Goal: Transaction & Acquisition: Book appointment/travel/reservation

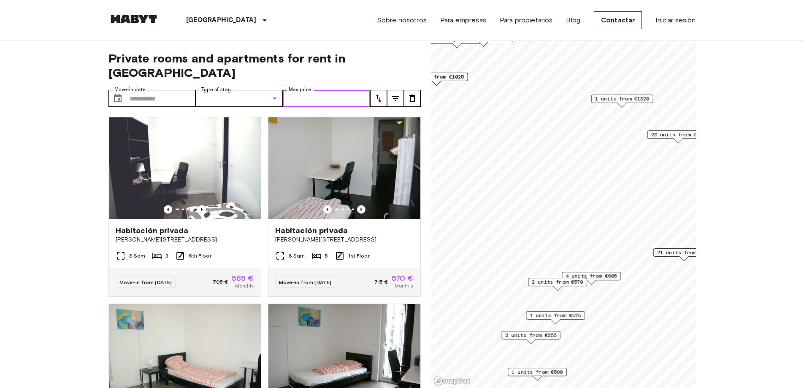
click at [334, 90] on input "Max price" at bounding box center [326, 98] width 87 height 17
type input "***"
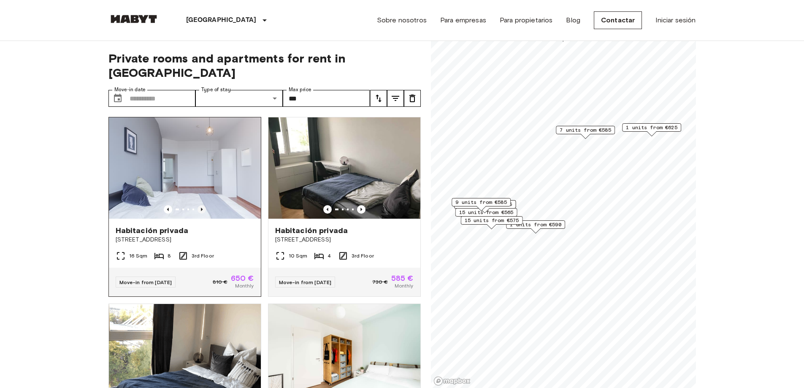
click at [201, 205] on icon "Previous image" at bounding box center [202, 209] width 8 height 8
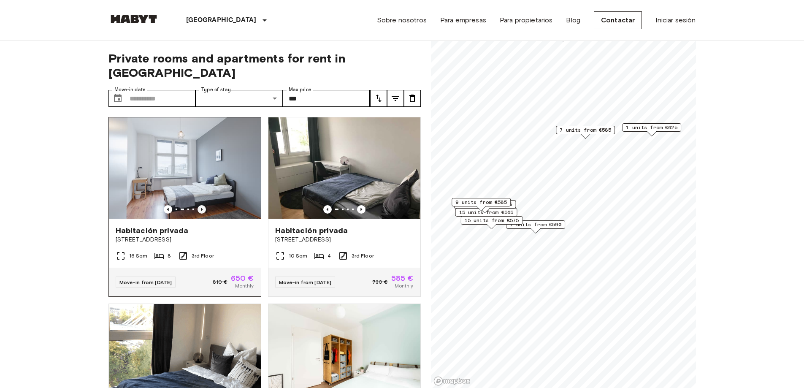
click at [201, 205] on icon "Previous image" at bounding box center [202, 209] width 8 height 8
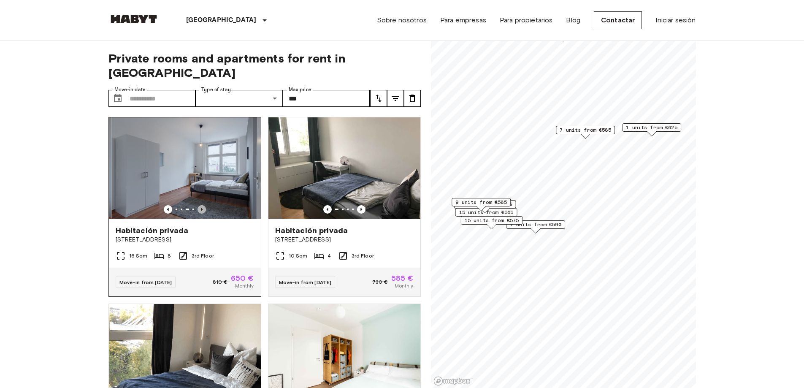
click at [201, 205] on icon "Previous image" at bounding box center [202, 209] width 8 height 8
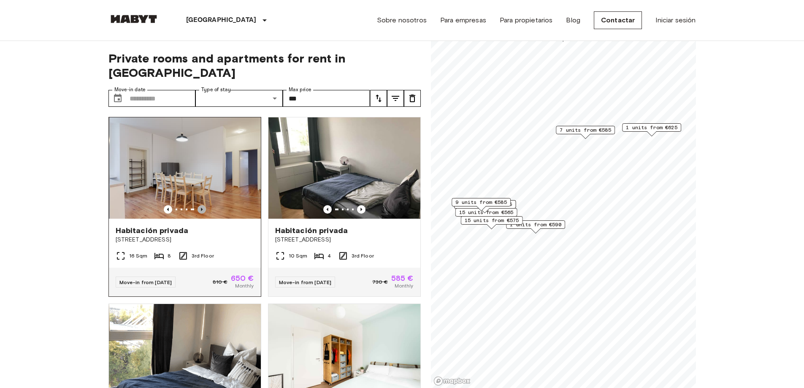
click at [201, 205] on icon "Previous image" at bounding box center [202, 209] width 8 height 8
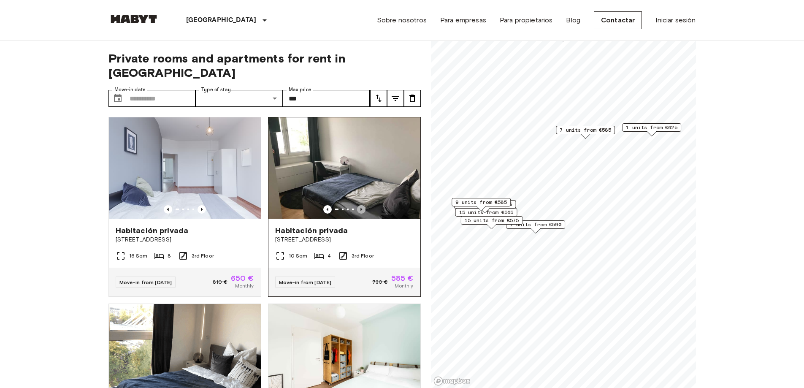
click at [357, 205] on icon "Previous image" at bounding box center [361, 209] width 8 height 8
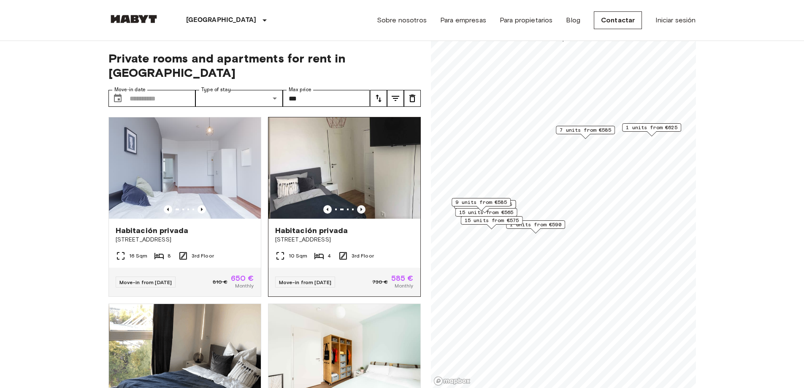
click at [357, 205] on icon "Previous image" at bounding box center [361, 209] width 8 height 8
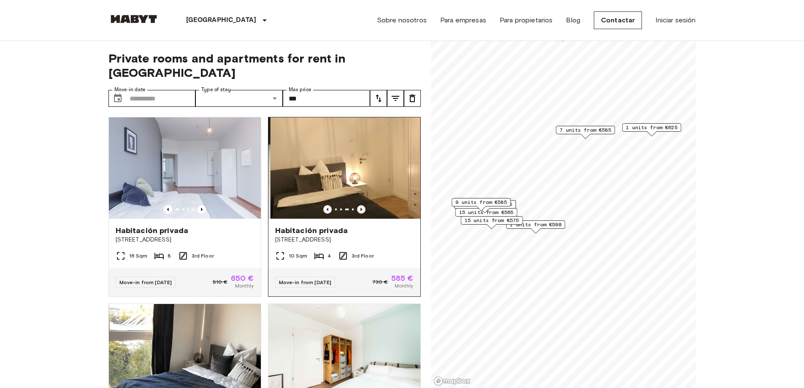
click at [357, 205] on icon "Previous image" at bounding box center [361, 209] width 8 height 8
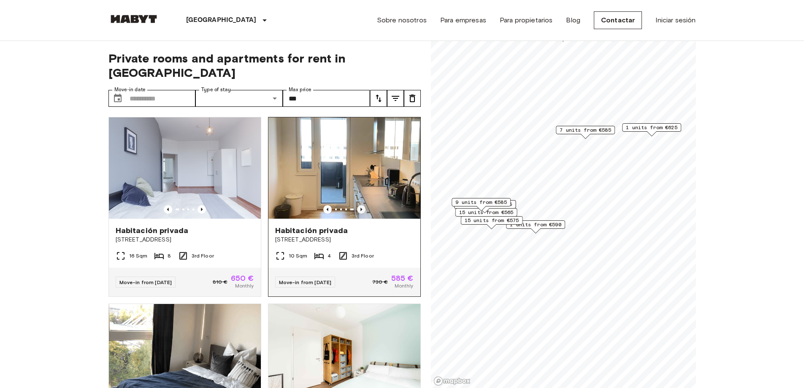
click at [357, 205] on icon "Previous image" at bounding box center [361, 209] width 8 height 8
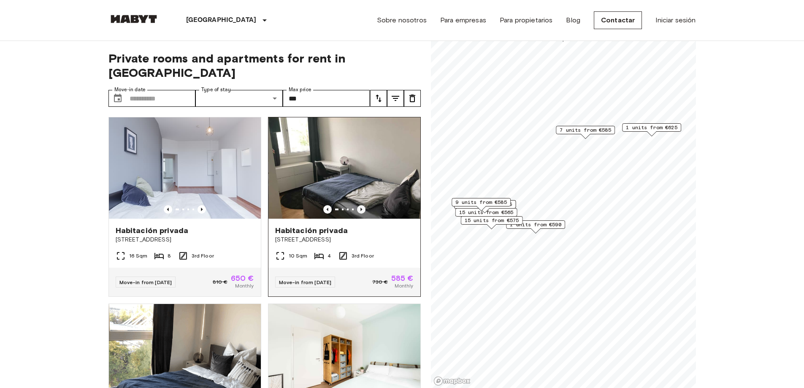
click at [357, 205] on icon "Previous image" at bounding box center [361, 209] width 8 height 8
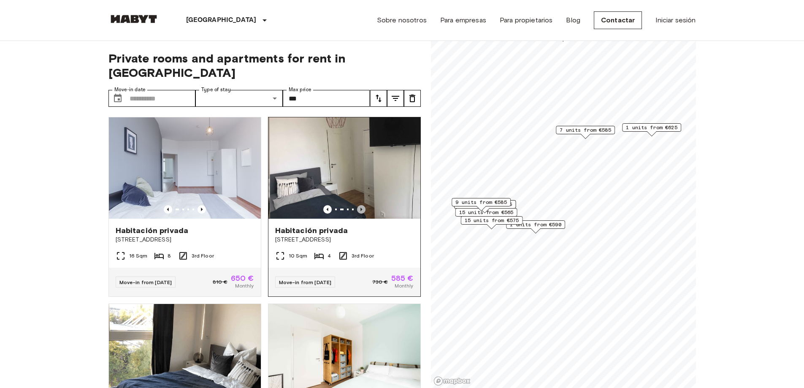
click at [357, 205] on icon "Previous image" at bounding box center [361, 209] width 8 height 8
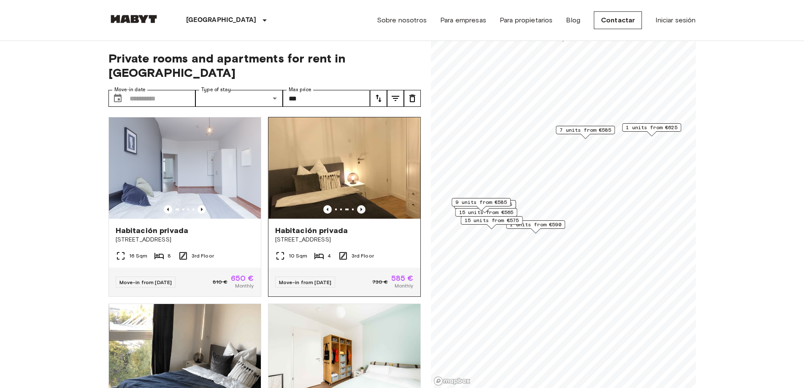
click at [357, 205] on icon "Previous image" at bounding box center [361, 209] width 8 height 8
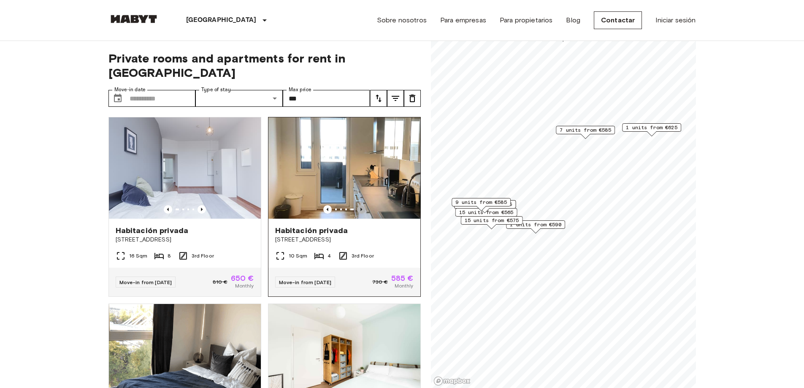
click at [357, 205] on icon "Previous image" at bounding box center [361, 209] width 8 height 8
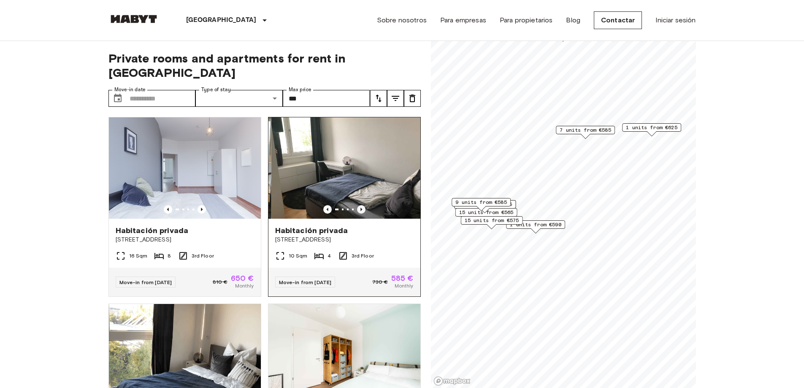
click at [357, 205] on icon "Previous image" at bounding box center [361, 209] width 8 height 8
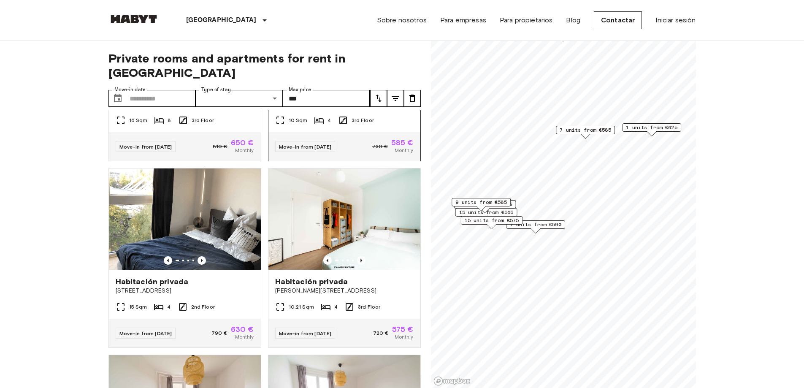
scroll to position [211, 0]
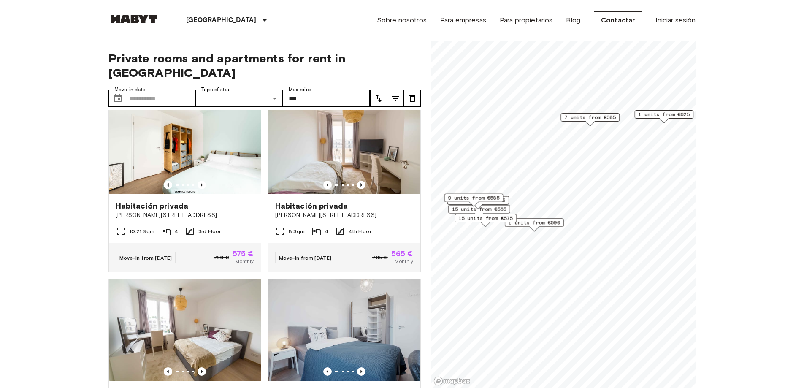
scroll to position [20, 0]
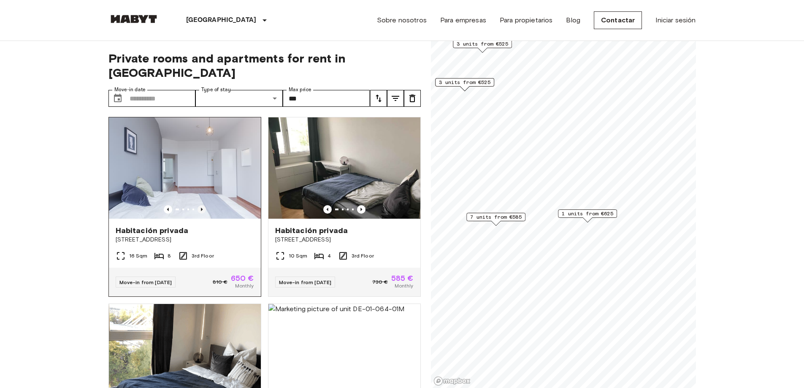
click at [199, 205] on icon "Previous image" at bounding box center [202, 209] width 8 height 8
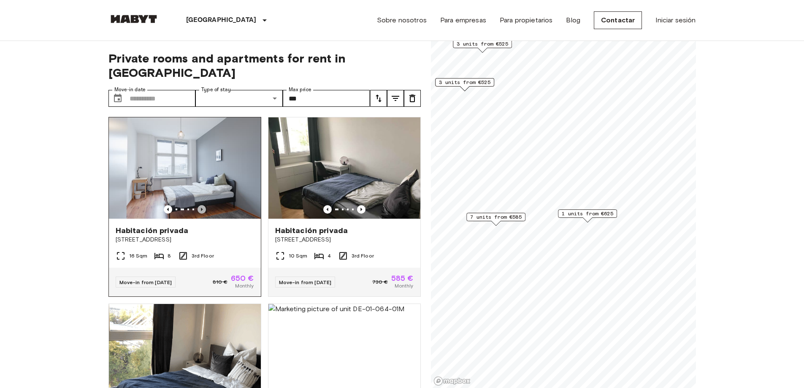
click at [198, 205] on icon "Previous image" at bounding box center [202, 209] width 8 height 8
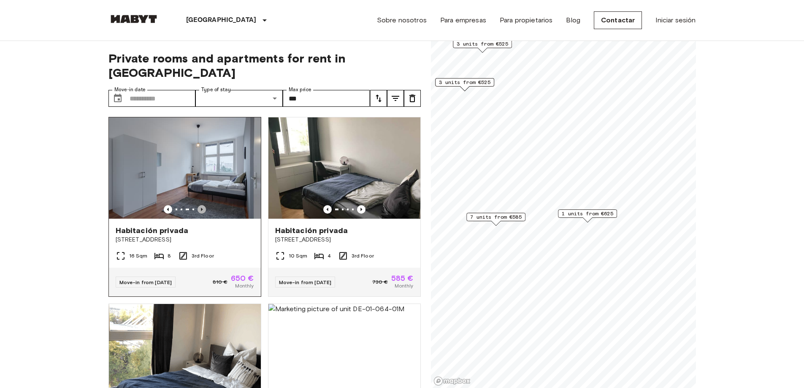
click at [200, 205] on icon "Previous image" at bounding box center [202, 209] width 8 height 8
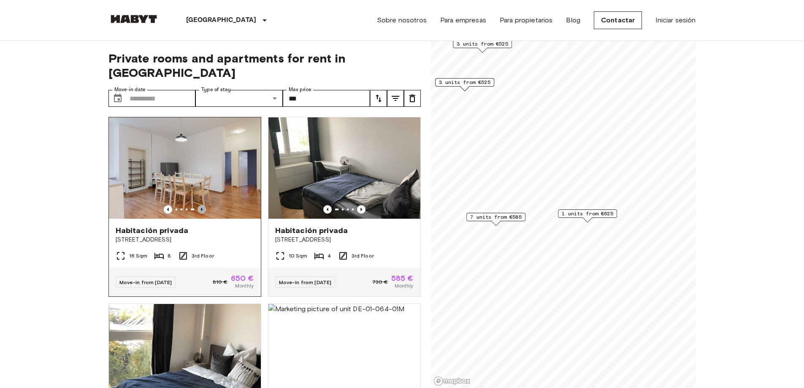
click at [200, 205] on icon "Previous image" at bounding box center [202, 209] width 8 height 8
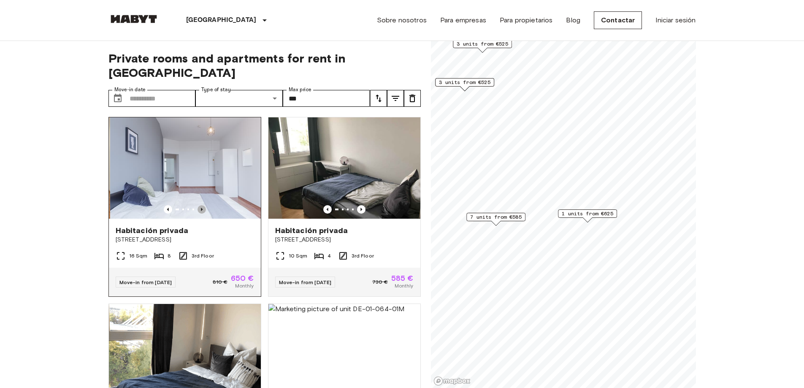
click at [200, 205] on icon "Previous image" at bounding box center [202, 209] width 8 height 8
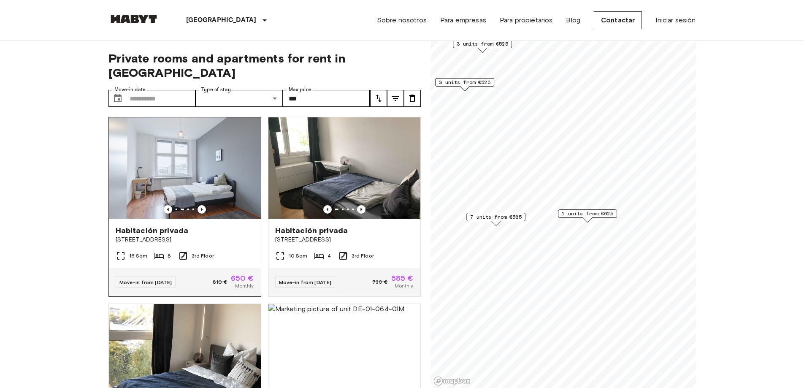
click at [160, 225] on span "Habitación privada" at bounding box center [152, 230] width 73 height 10
click at [325, 225] on span "Habitación privada" at bounding box center [311, 230] width 73 height 10
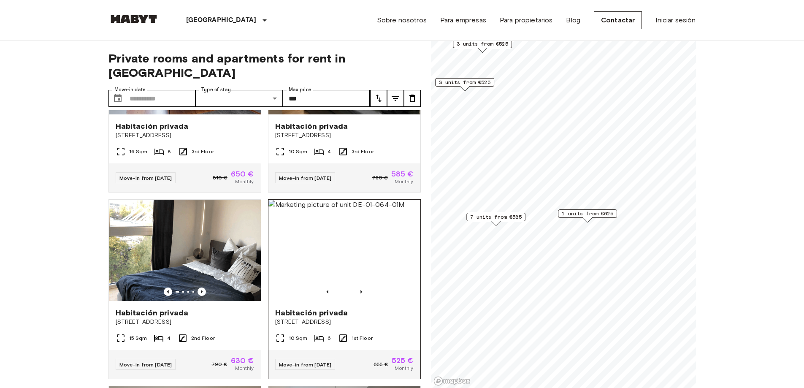
scroll to position [127, 0]
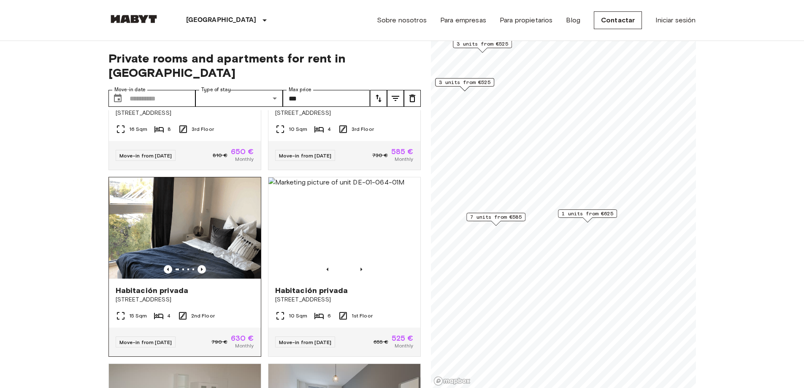
click at [173, 285] on span "Habitación privada" at bounding box center [152, 290] width 73 height 10
click at [306, 285] on span "Habitación privada" at bounding box center [311, 290] width 73 height 10
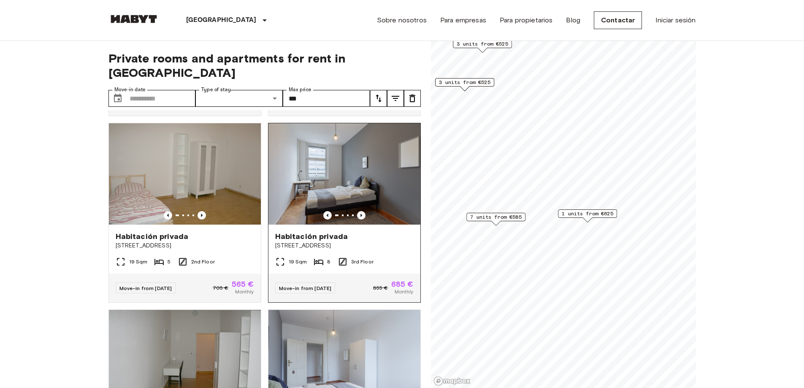
scroll to position [380, 0]
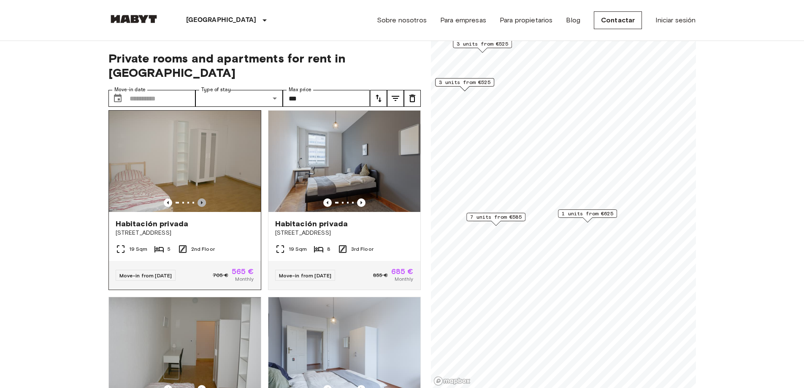
click at [201, 201] on icon "Previous image" at bounding box center [202, 202] width 2 height 3
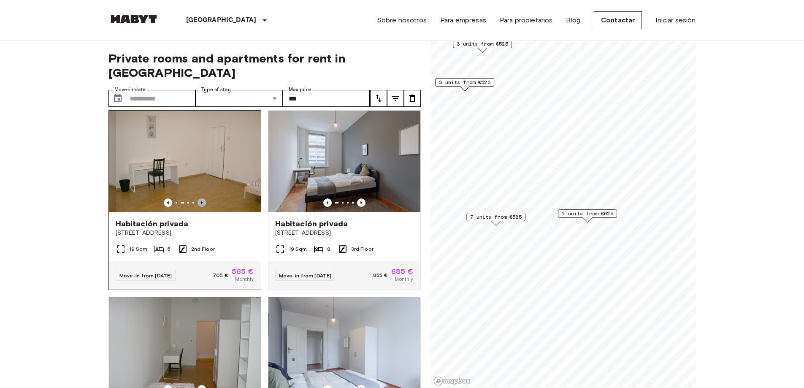
click at [201, 201] on icon "Previous image" at bounding box center [202, 202] width 2 height 3
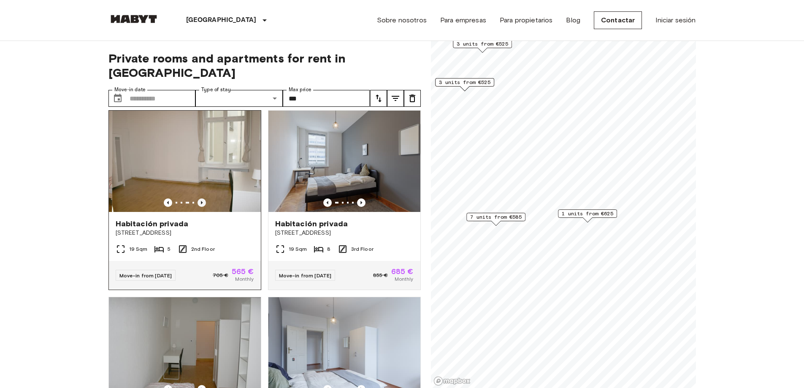
click at [201, 201] on icon "Previous image" at bounding box center [202, 202] width 2 height 3
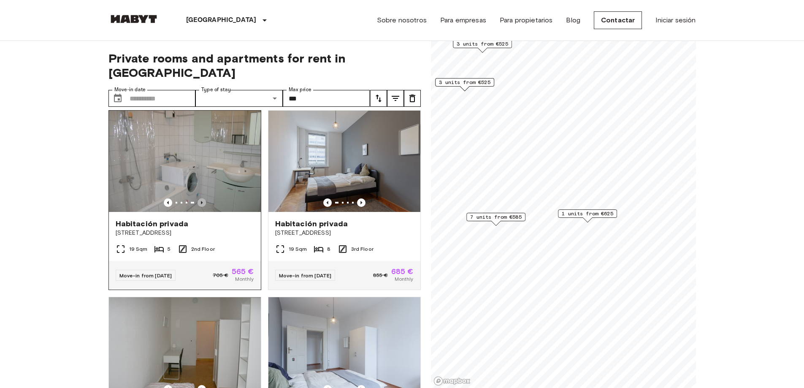
click at [201, 201] on icon "Previous image" at bounding box center [202, 202] width 2 height 3
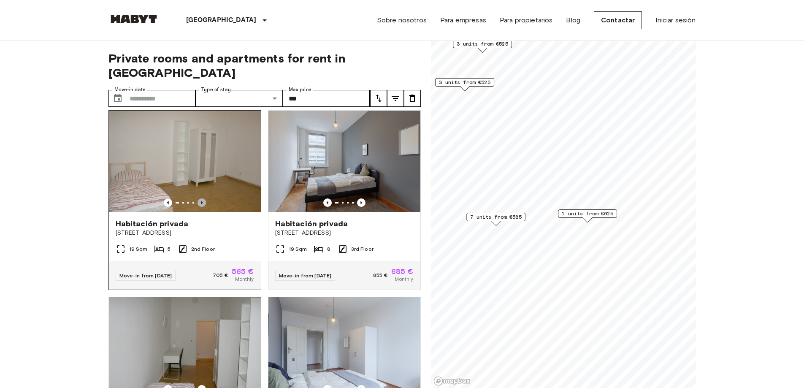
click at [201, 201] on icon "Previous image" at bounding box center [202, 202] width 2 height 3
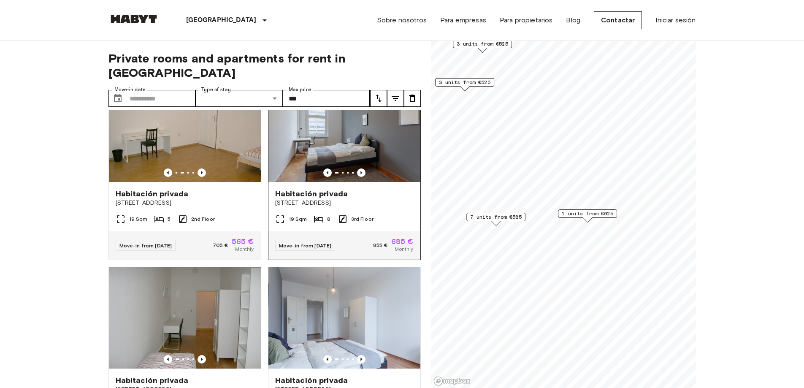
scroll to position [549, 0]
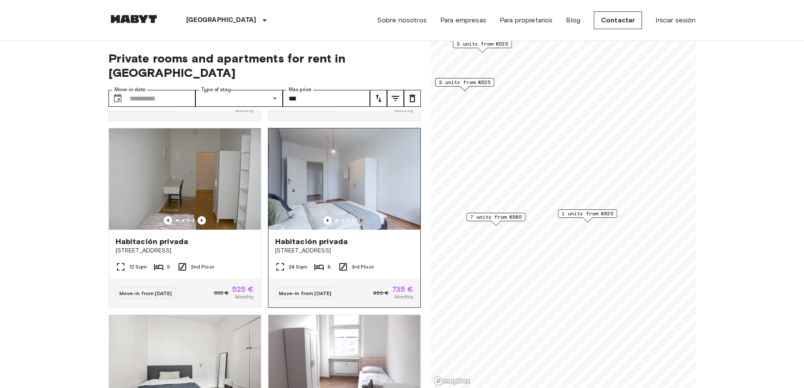
click at [360, 219] on icon "Previous image" at bounding box center [361, 220] width 2 height 3
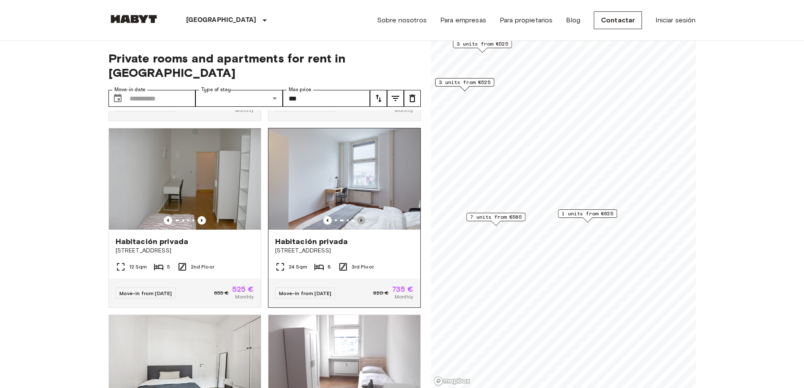
click at [360, 219] on icon "Previous image" at bounding box center [361, 220] width 2 height 3
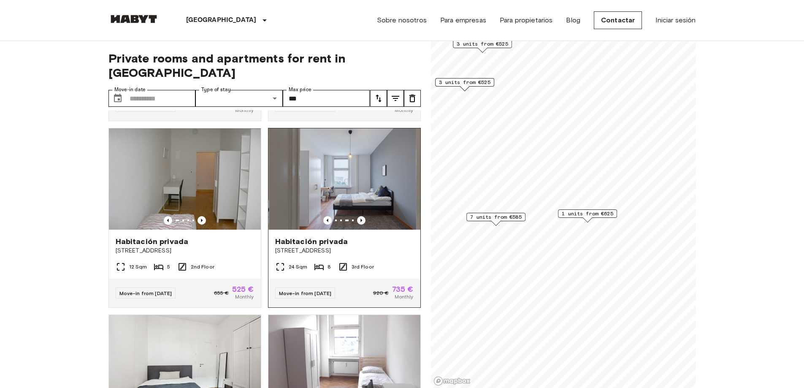
click at [360, 219] on icon "Previous image" at bounding box center [361, 220] width 2 height 3
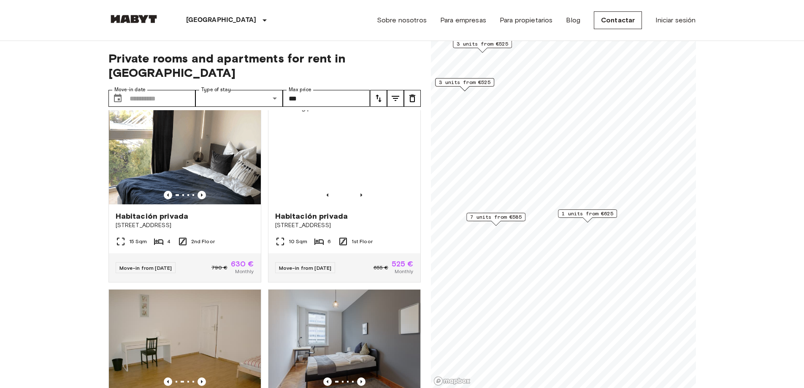
scroll to position [84, 0]
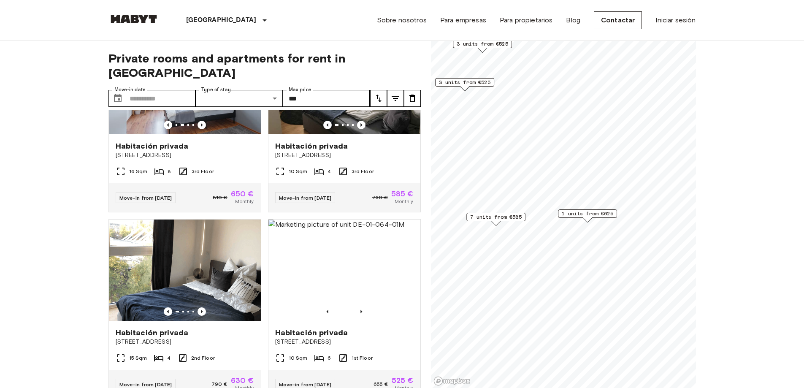
click at [379, 95] on icon "tune" at bounding box center [379, 99] width 6 height 8
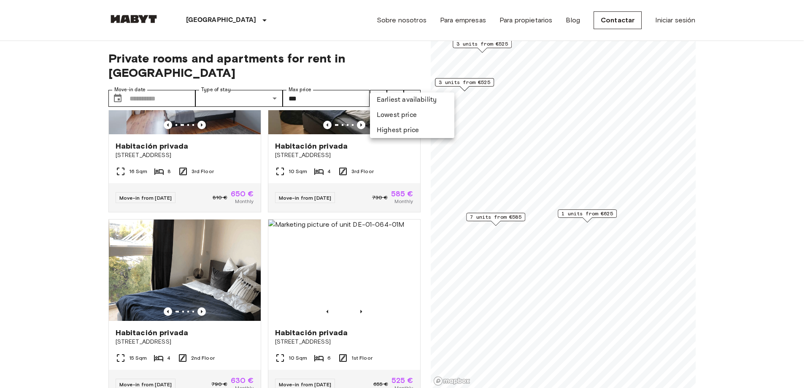
click at [407, 112] on li "Lowest price" at bounding box center [412, 115] width 84 height 15
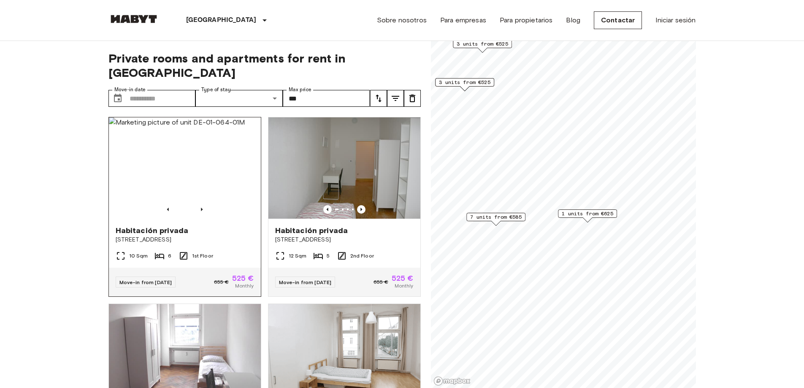
click at [166, 225] on span "Habitación privada" at bounding box center [152, 230] width 73 height 10
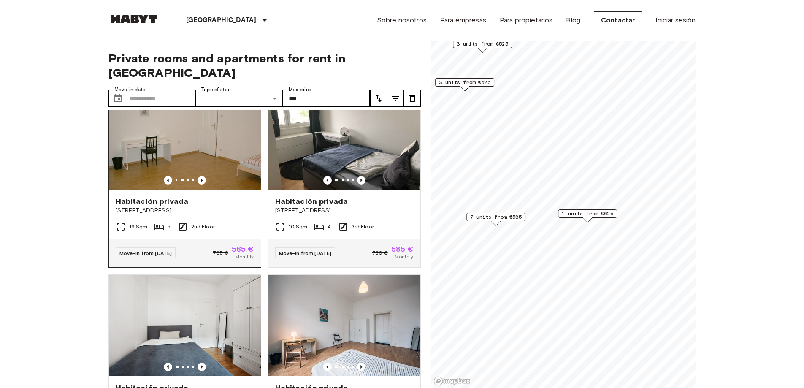
scroll to position [380, 0]
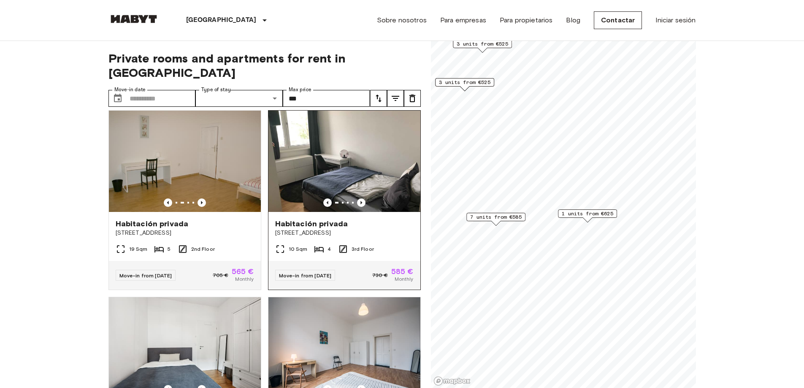
click at [326, 219] on span "Habitación privada" at bounding box center [311, 224] width 73 height 10
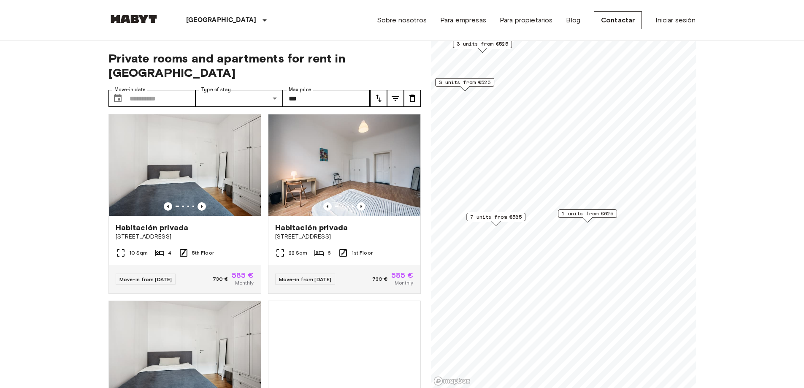
scroll to position [591, 0]
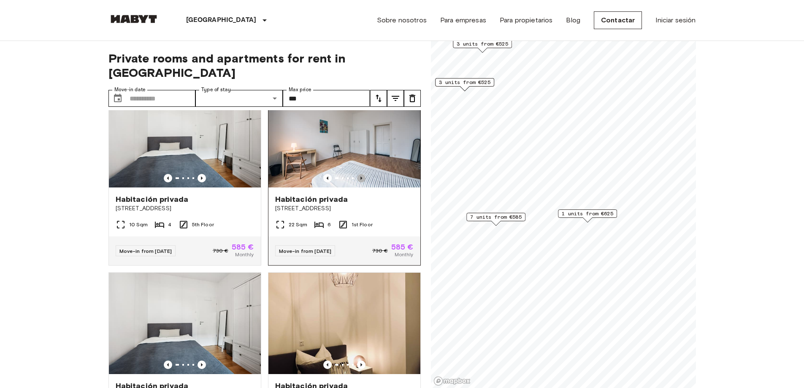
click at [360, 176] on icon "Previous image" at bounding box center [361, 177] width 2 height 3
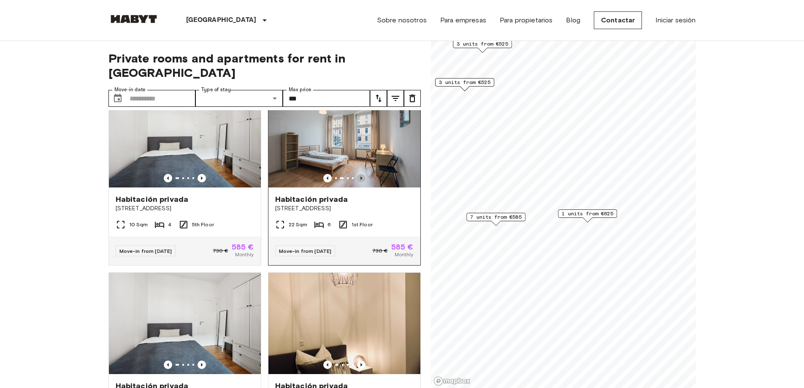
click at [360, 176] on icon "Previous image" at bounding box center [361, 177] width 2 height 3
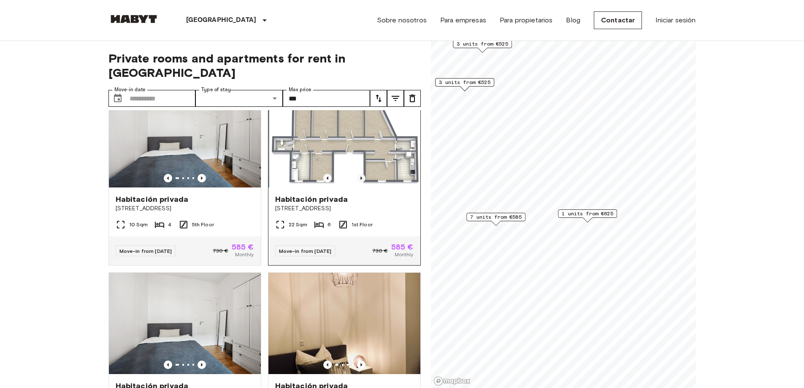
click at [360, 176] on icon "Previous image" at bounding box center [361, 177] width 2 height 3
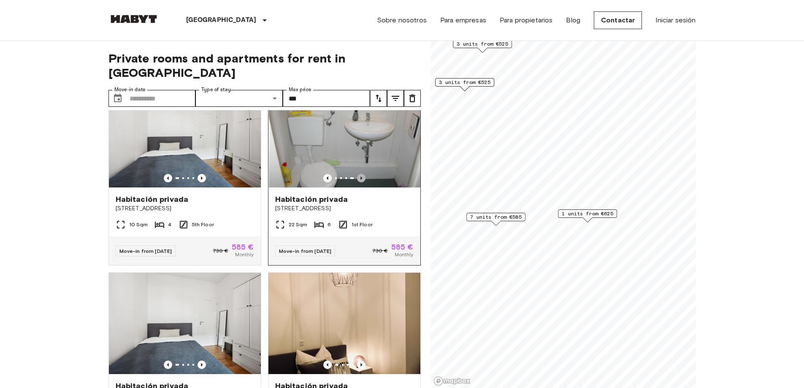
click at [357, 174] on icon "Previous image" at bounding box center [361, 178] width 8 height 8
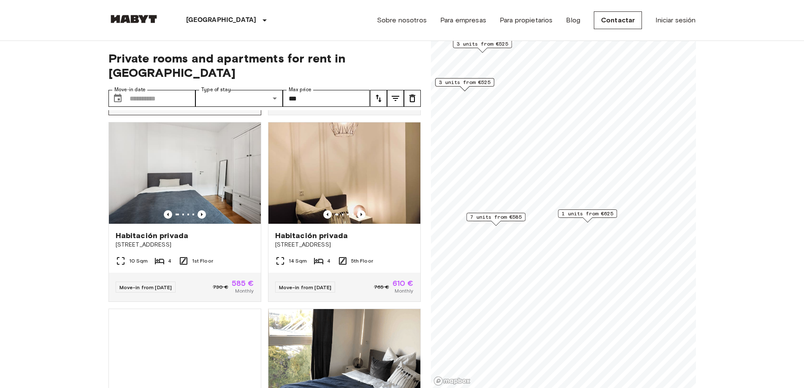
scroll to position [760, 0]
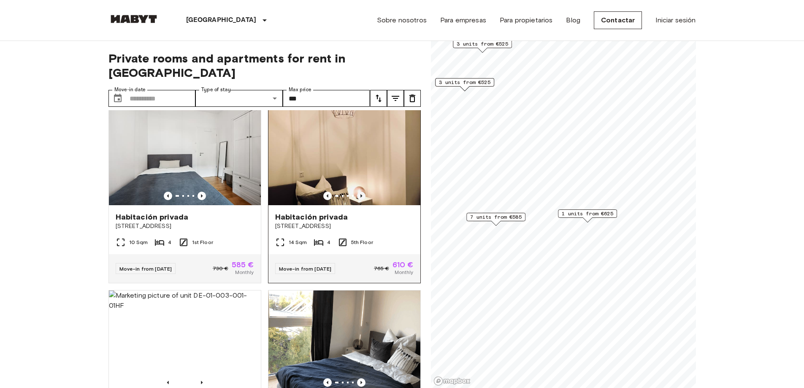
click at [360, 195] on icon "Previous image" at bounding box center [361, 195] width 2 height 3
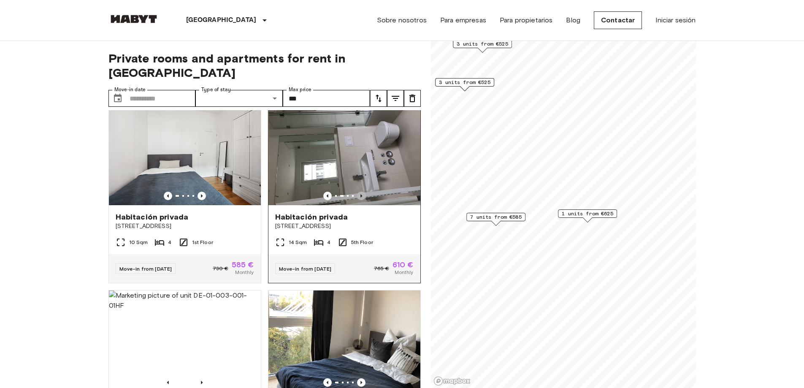
click at [360, 195] on icon "Previous image" at bounding box center [361, 195] width 2 height 3
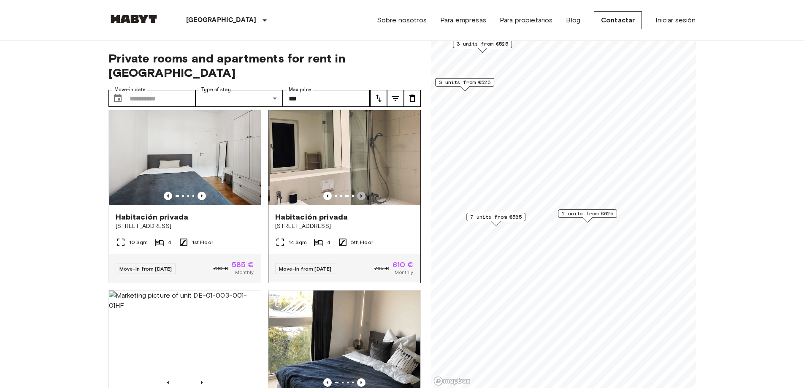
click at [360, 195] on icon "Previous image" at bounding box center [361, 195] width 2 height 3
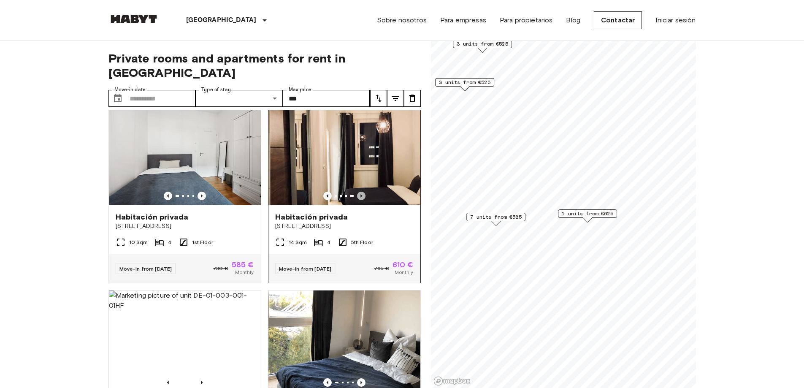
click at [360, 195] on icon "Previous image" at bounding box center [361, 195] width 2 height 3
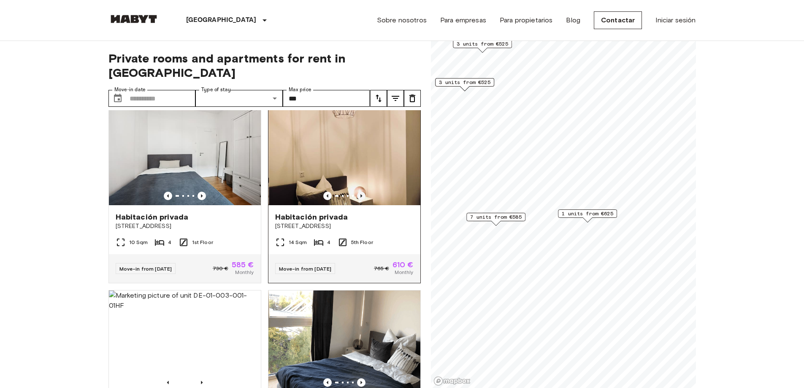
click at [360, 195] on icon "Previous image" at bounding box center [361, 195] width 2 height 3
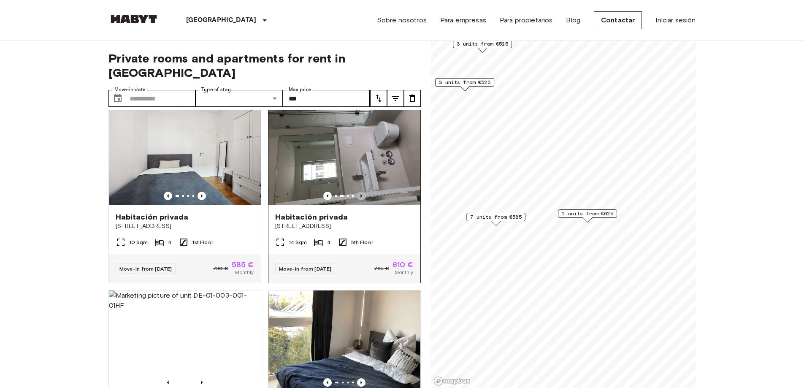
click at [360, 195] on icon "Previous image" at bounding box center [361, 195] width 2 height 3
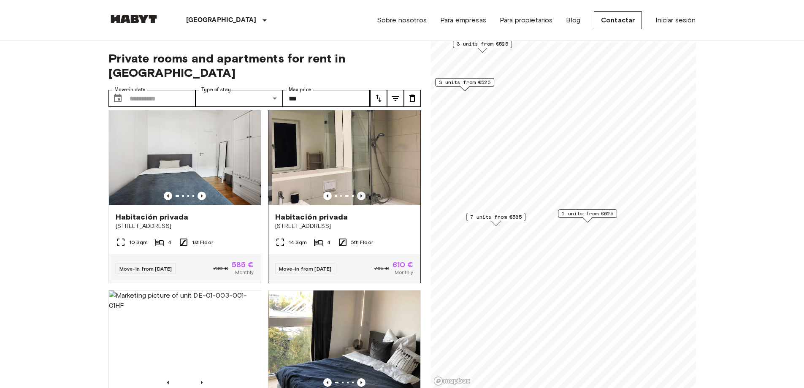
click at [360, 195] on icon "Previous image" at bounding box center [361, 195] width 2 height 3
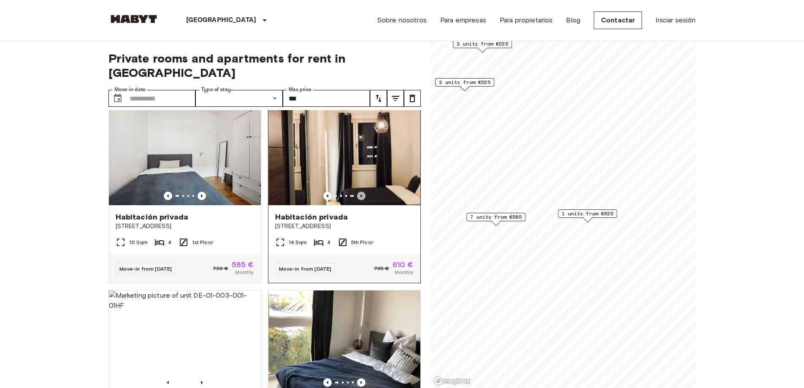
click at [360, 195] on icon "Previous image" at bounding box center [361, 195] width 2 height 3
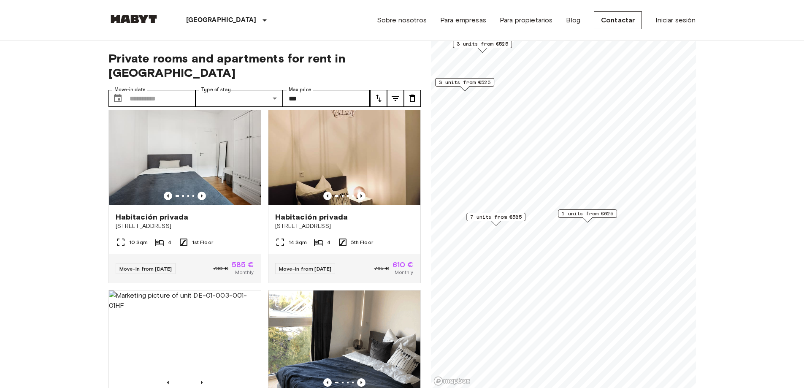
click at [586, 211] on span "1 units from €625" at bounding box center [587, 214] width 51 height 8
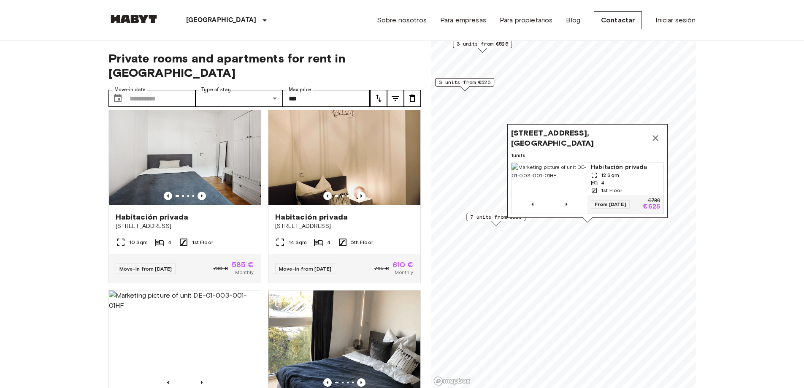
click at [615, 163] on span "Habitación privada" at bounding box center [625, 167] width 69 height 8
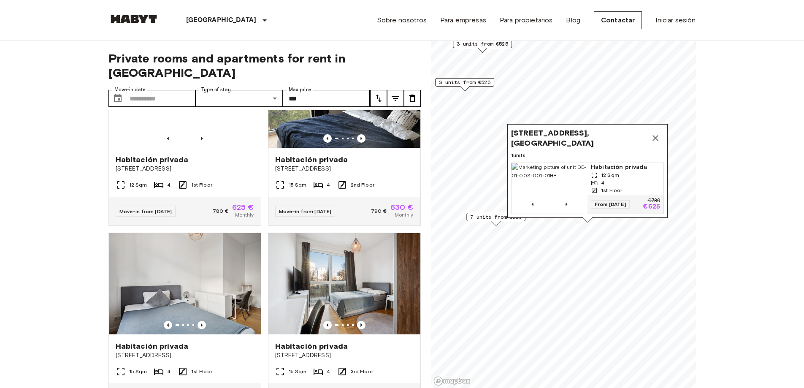
scroll to position [1013, 0]
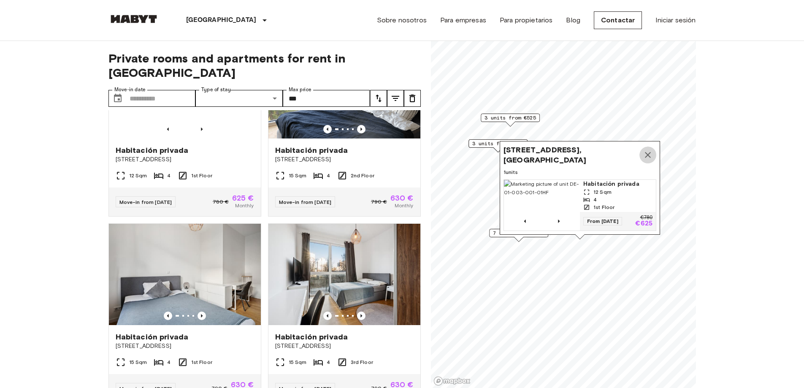
click at [648, 150] on icon "Map marker" at bounding box center [648, 155] width 10 height 10
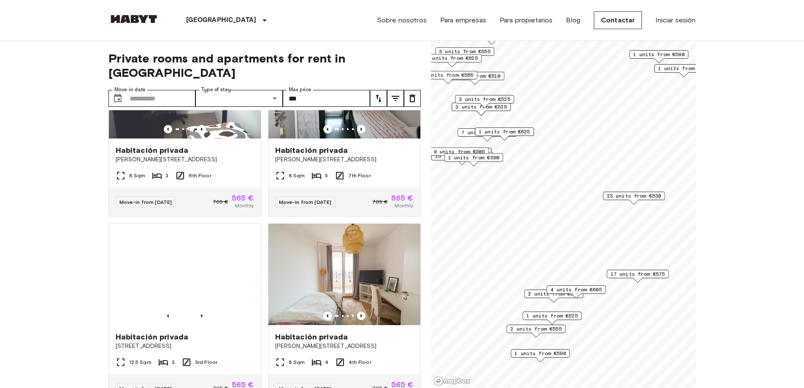
scroll to position [632, 0]
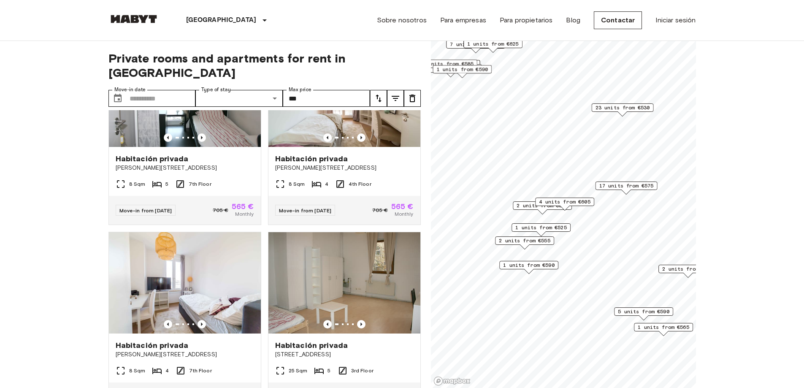
scroll to position [250, 0]
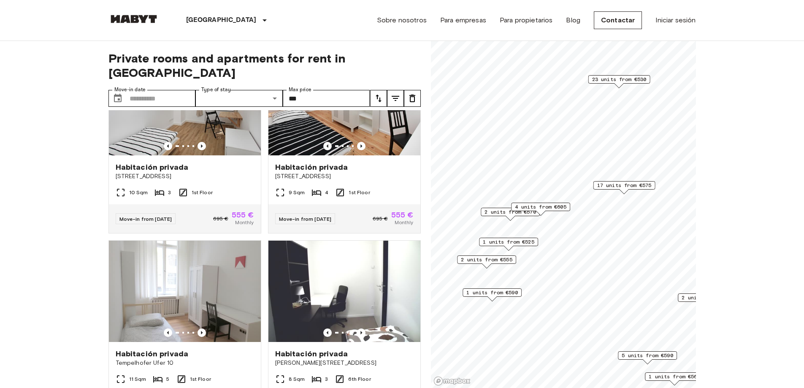
scroll to position [59, 0]
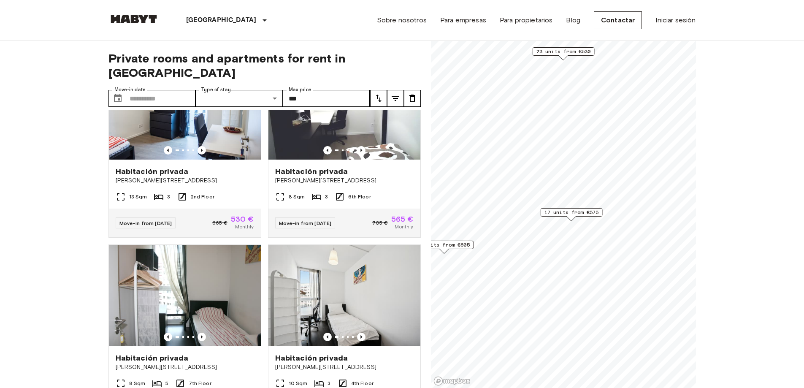
scroll to position [1395, 0]
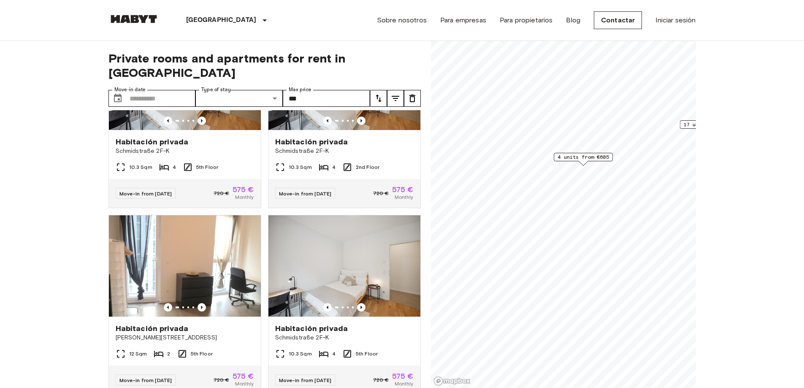
scroll to position [685, 0]
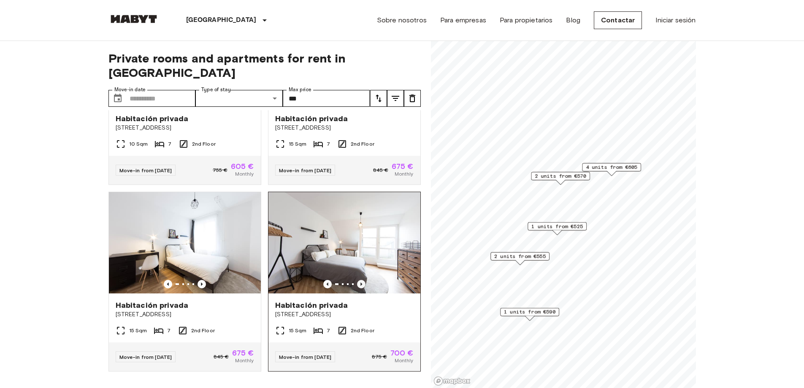
click at [357, 280] on icon "Previous image" at bounding box center [361, 284] width 8 height 8
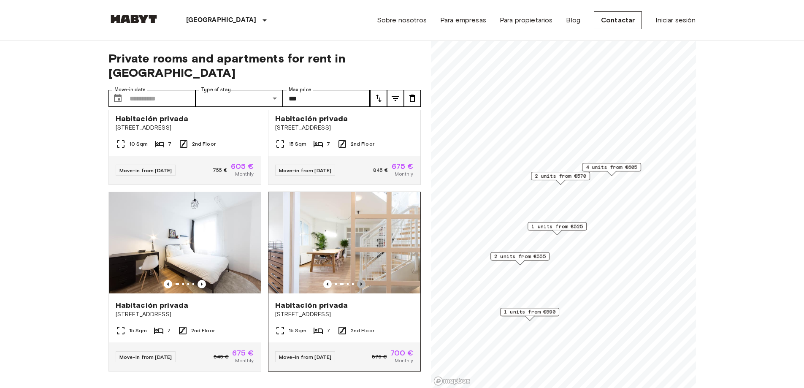
click at [360, 282] on icon "Previous image" at bounding box center [361, 283] width 2 height 3
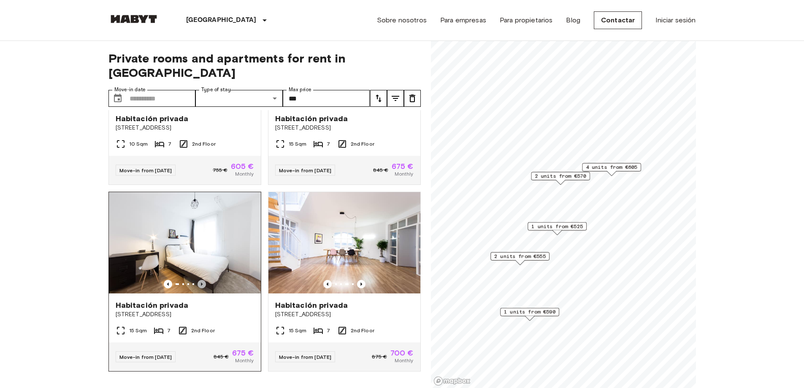
click at [199, 280] on icon "Previous image" at bounding box center [202, 284] width 8 height 8
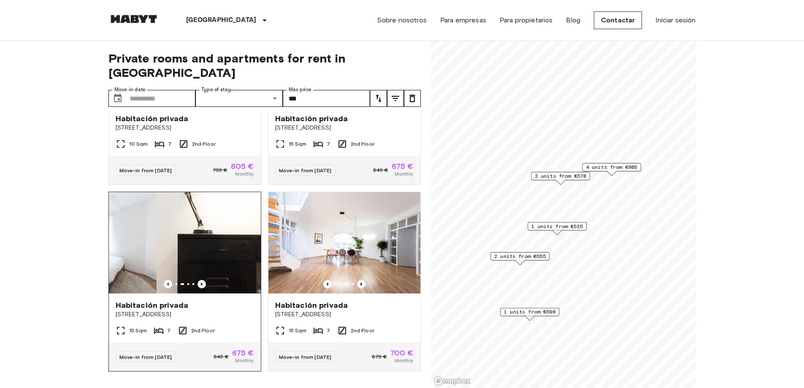
click at [199, 280] on icon "Previous image" at bounding box center [202, 284] width 8 height 8
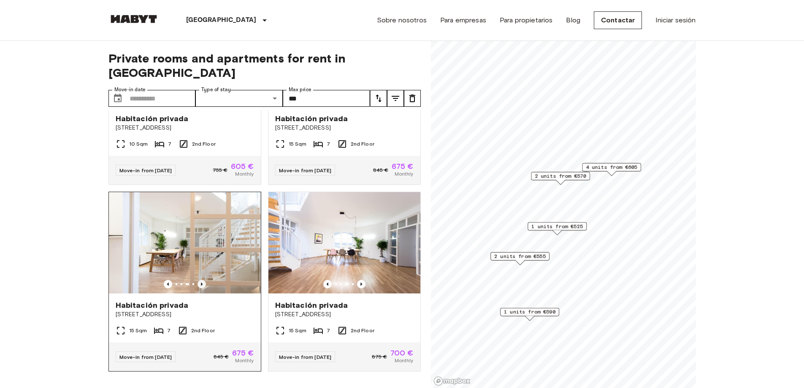
click at [199, 280] on icon "Previous image" at bounding box center [202, 284] width 8 height 8
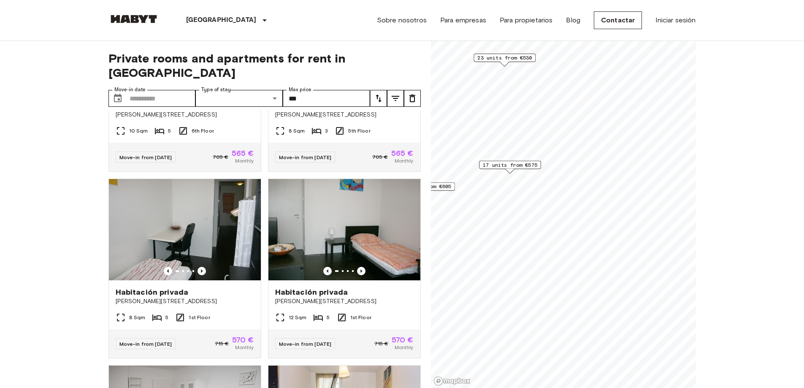
scroll to position [4501, 0]
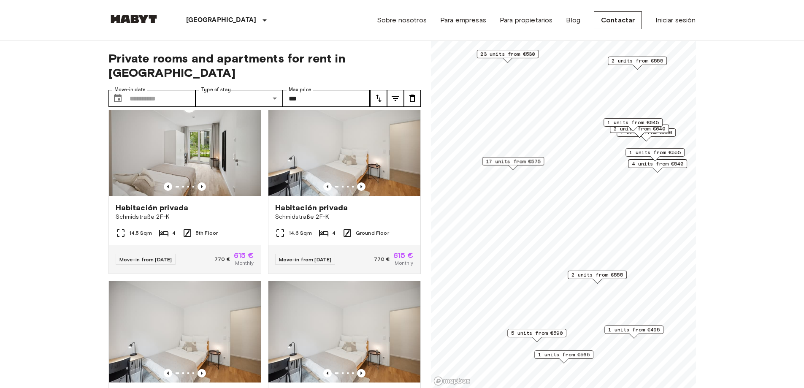
scroll to position [5836, 0]
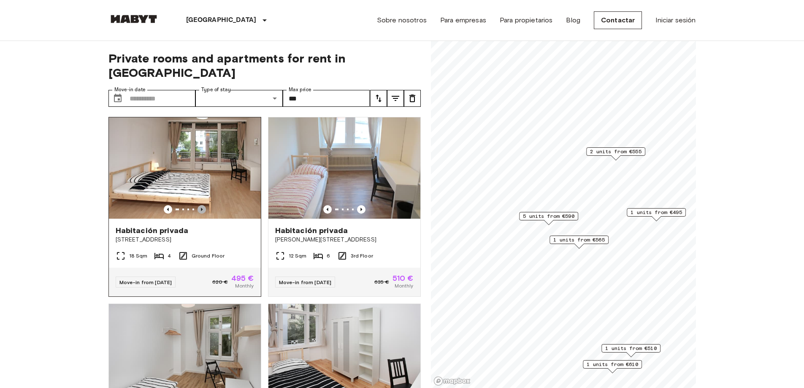
click at [198, 205] on icon "Previous image" at bounding box center [202, 209] width 8 height 8
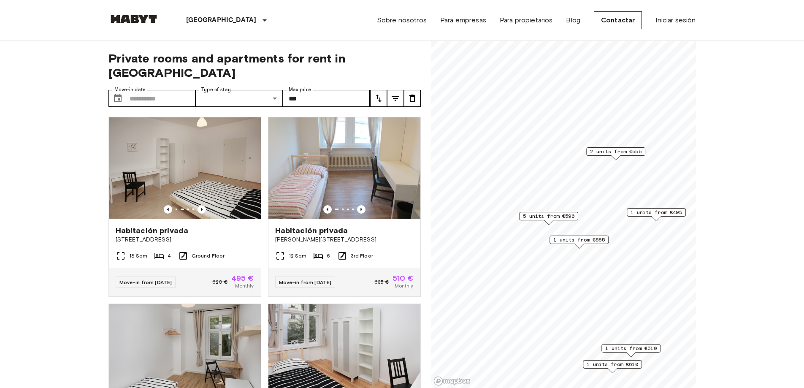
click at [624, 148] on span "2 units from €555" at bounding box center [615, 152] width 51 height 8
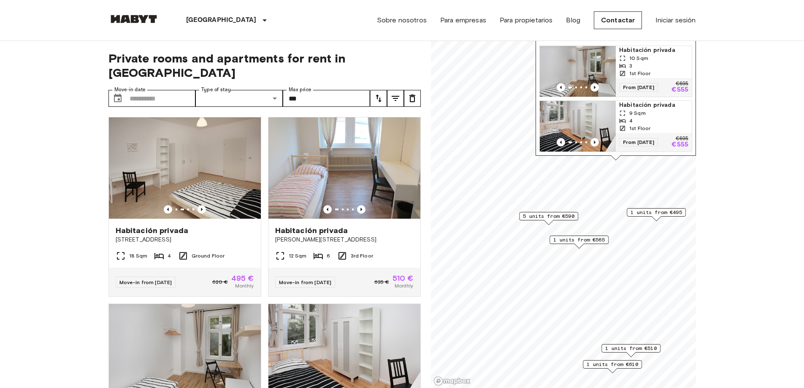
click at [649, 214] on span "1 units from €495" at bounding box center [656, 213] width 51 height 8
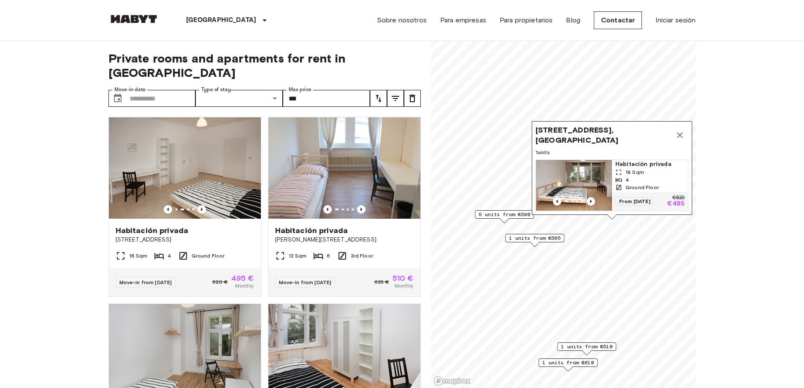
click at [511, 215] on span "5 units from €590" at bounding box center [504, 215] width 51 height 8
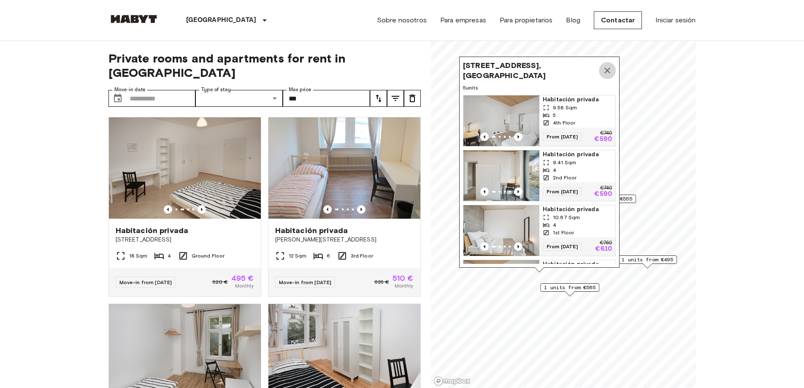
click at [605, 66] on icon "Map marker" at bounding box center [607, 70] width 10 height 10
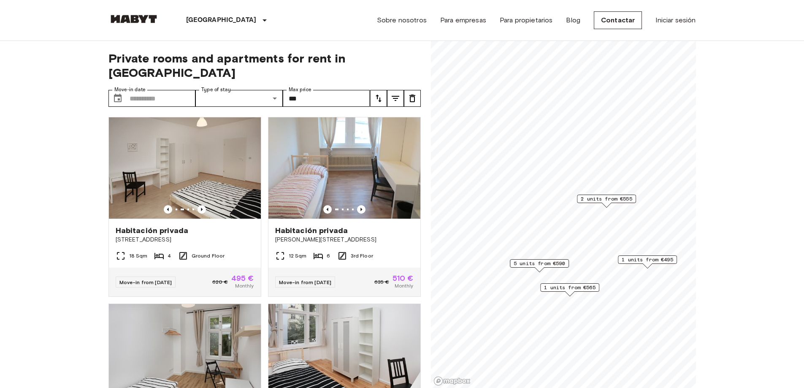
click at [542, 260] on span "5 units from €590" at bounding box center [539, 264] width 51 height 8
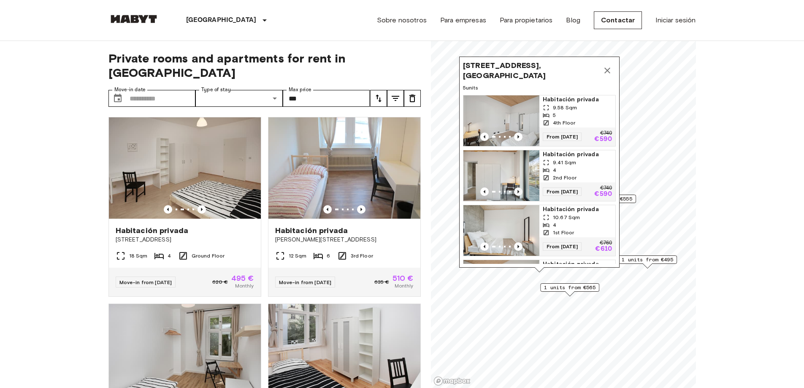
click at [519, 190] on icon "Previous image" at bounding box center [518, 191] width 8 height 8
click at [518, 190] on icon "Previous image" at bounding box center [519, 191] width 2 height 3
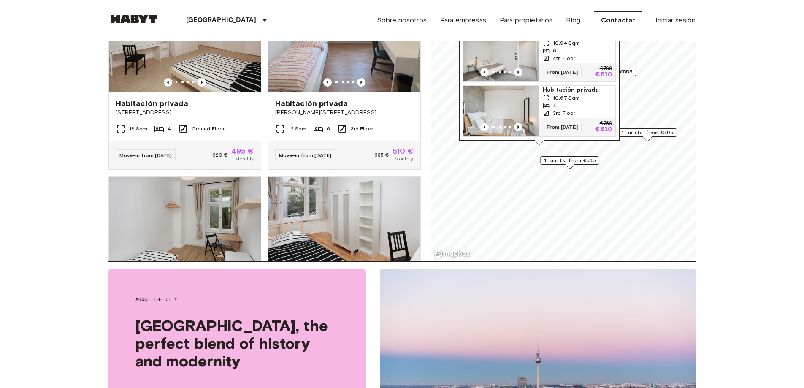
scroll to position [127, 0]
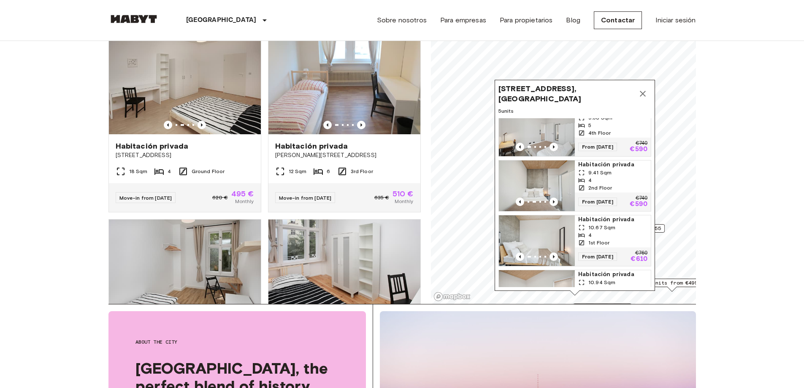
scroll to position [0, 0]
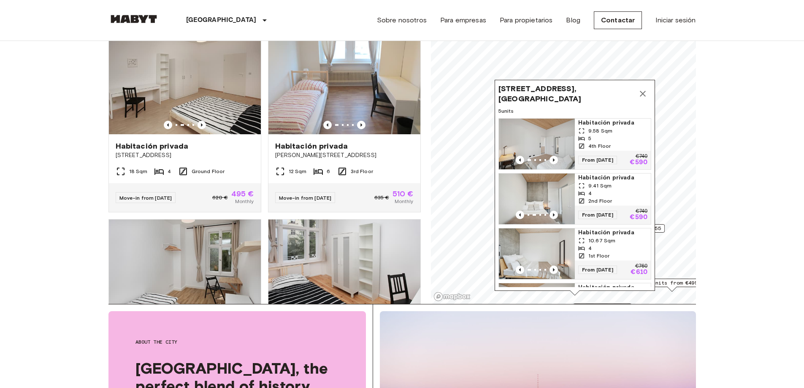
click at [593, 178] on span "Habitación privada" at bounding box center [612, 177] width 69 height 8
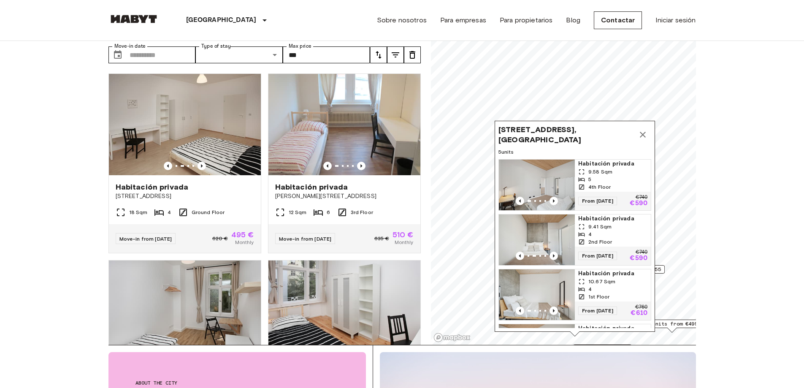
scroll to position [42, 0]
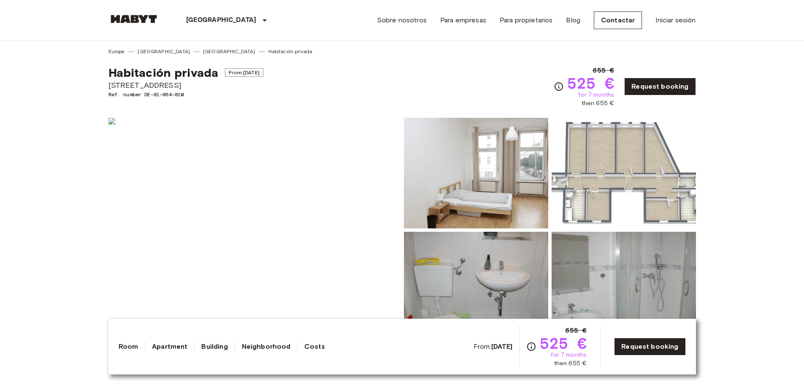
click at [498, 176] on img at bounding box center [476, 173] width 144 height 111
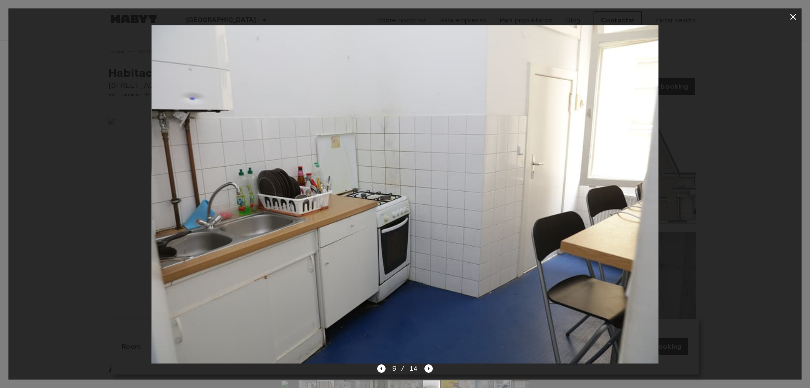
click at [794, 18] on icon "button" at bounding box center [794, 17] width 6 height 6
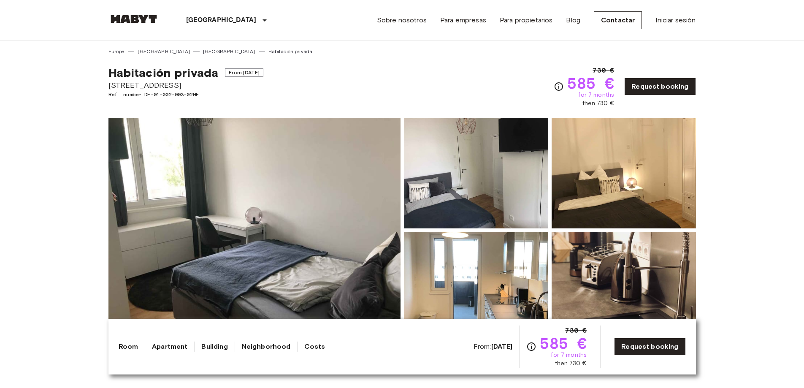
click at [355, 222] on img at bounding box center [254, 230] width 292 height 225
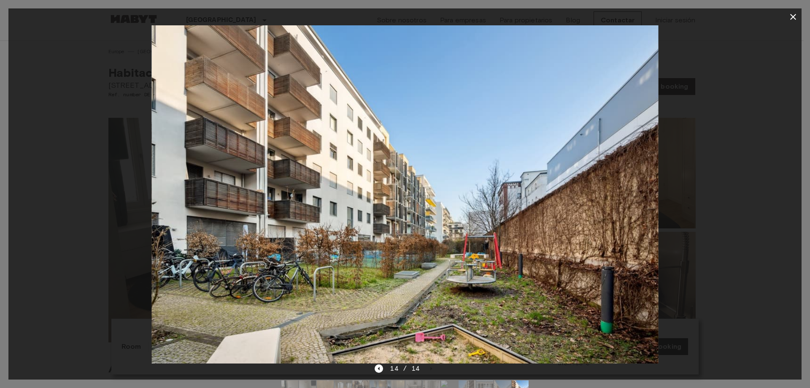
click at [790, 17] on icon "button" at bounding box center [794, 17] width 10 height 10
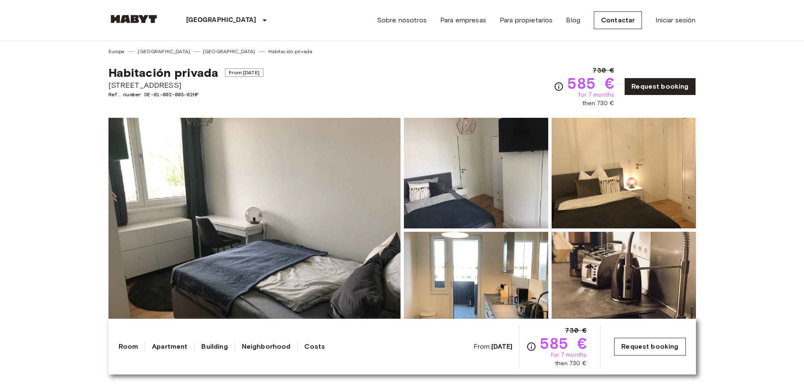
click at [662, 340] on link "Request booking" at bounding box center [649, 347] width 71 height 18
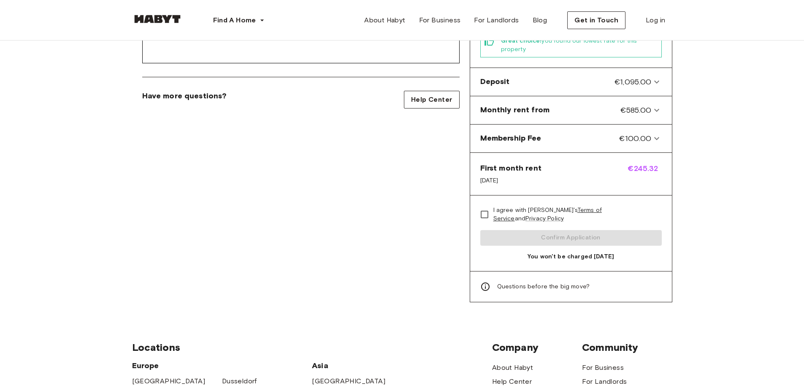
scroll to position [338, 0]
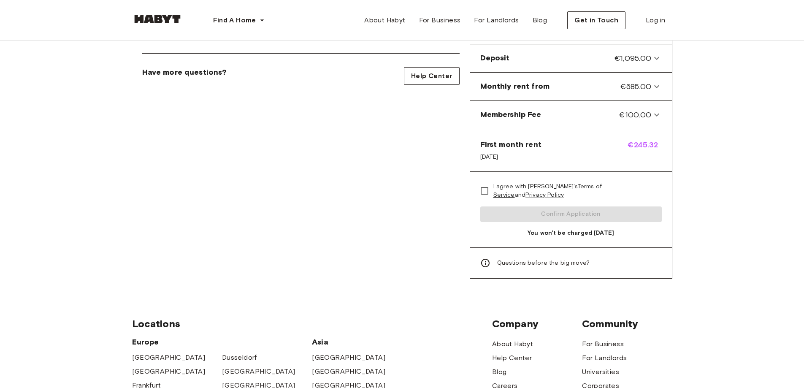
click at [485, 258] on icon at bounding box center [485, 263] width 10 height 10
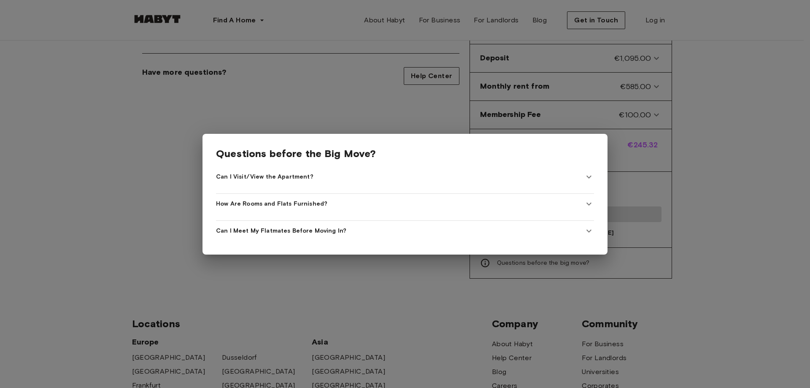
click at [302, 173] on span "Can I Visit/View the Apartment?" at bounding box center [265, 177] width 98 height 8
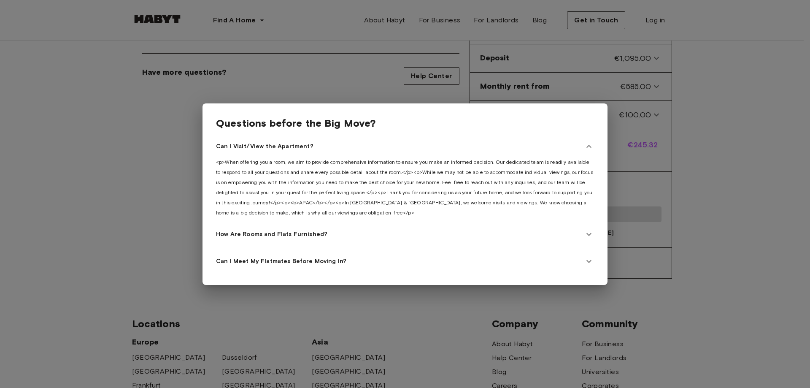
click at [320, 69] on div at bounding box center [405, 194] width 810 height 388
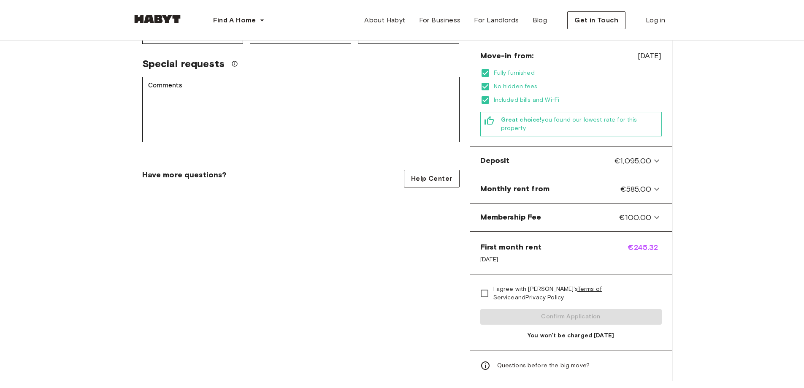
scroll to position [253, 0]
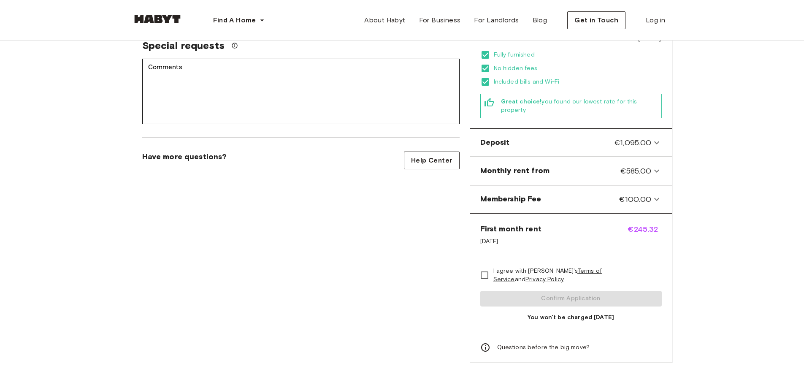
click at [540, 343] on span "Questions before the big move?" at bounding box center [543, 347] width 93 height 8
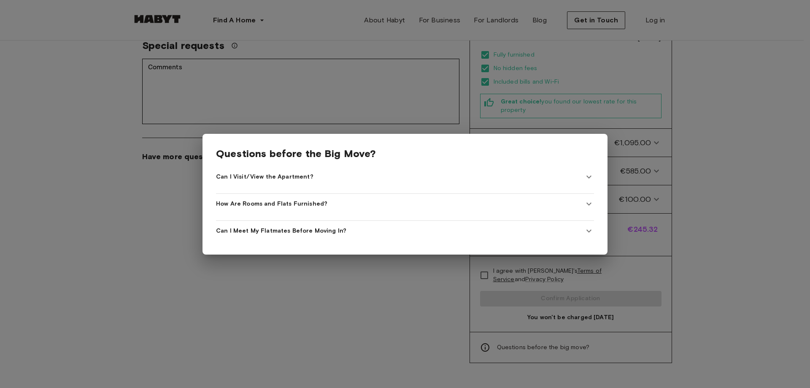
click at [304, 227] on span "Can I Meet My Flatmates Before Moving In?" at bounding box center [281, 231] width 130 height 8
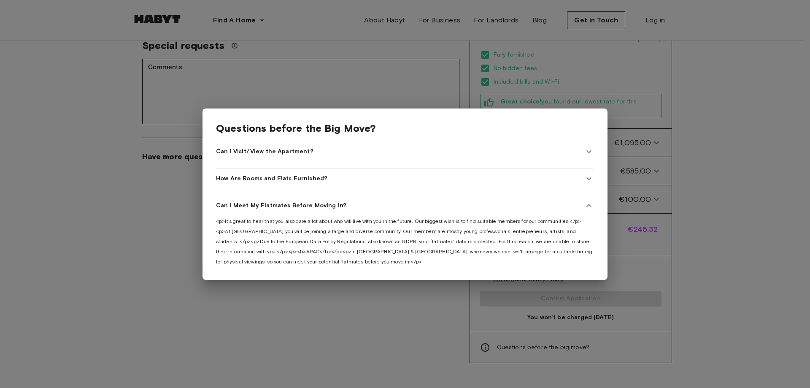
click at [159, 220] on div at bounding box center [405, 194] width 810 height 388
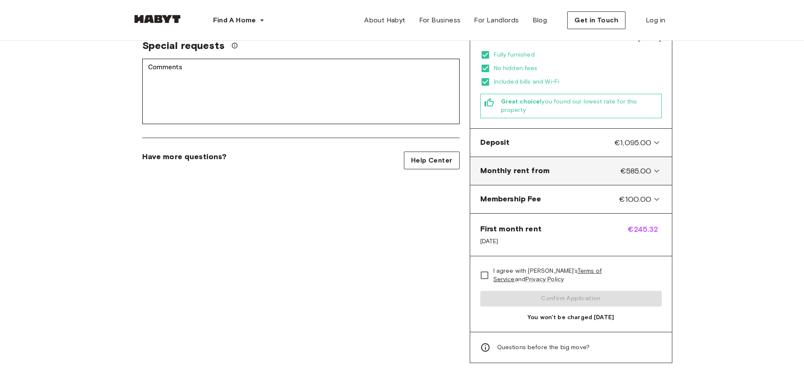
click at [659, 166] on icon at bounding box center [657, 171] width 10 height 10
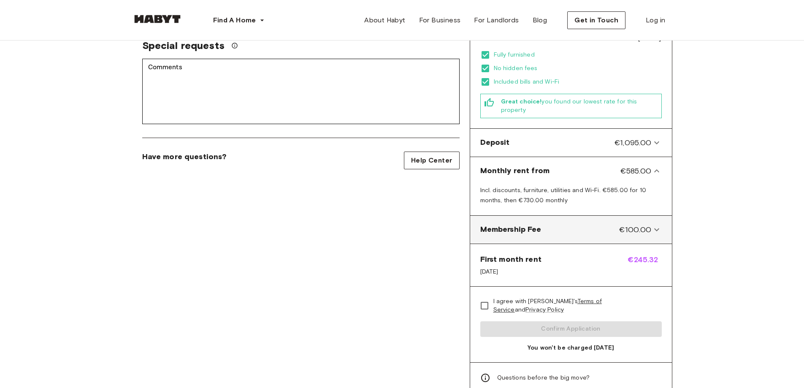
click at [653, 225] on icon at bounding box center [657, 230] width 10 height 10
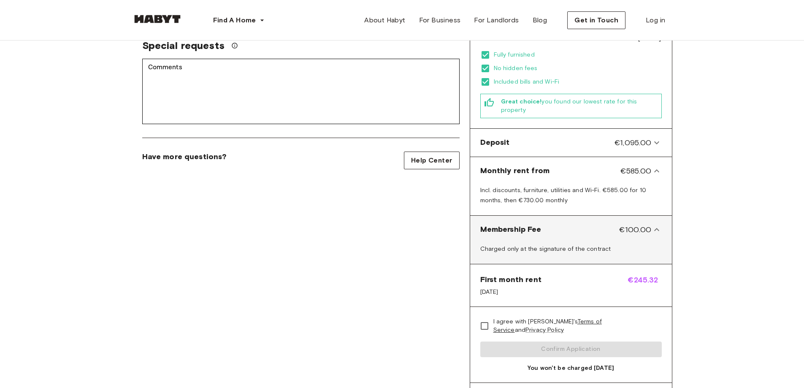
click at [653, 225] on icon at bounding box center [657, 230] width 10 height 10
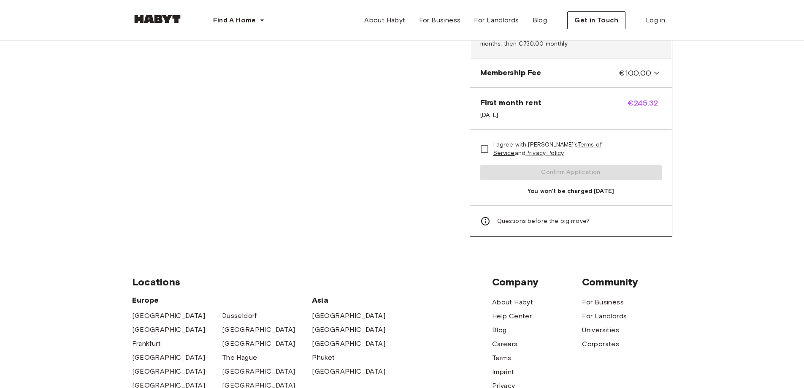
scroll to position [211, 0]
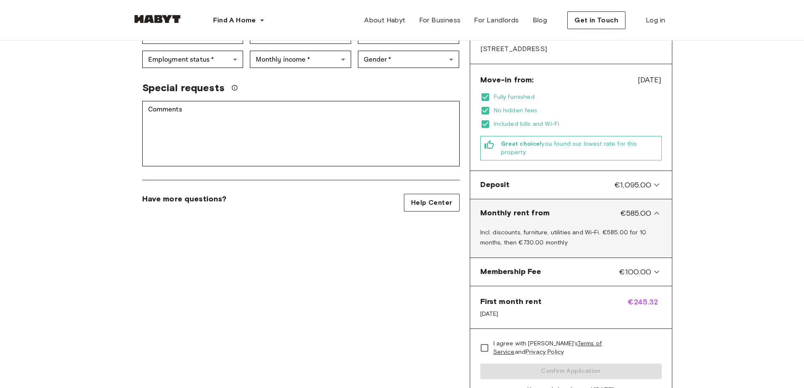
click at [661, 208] on icon at bounding box center [657, 213] width 10 height 10
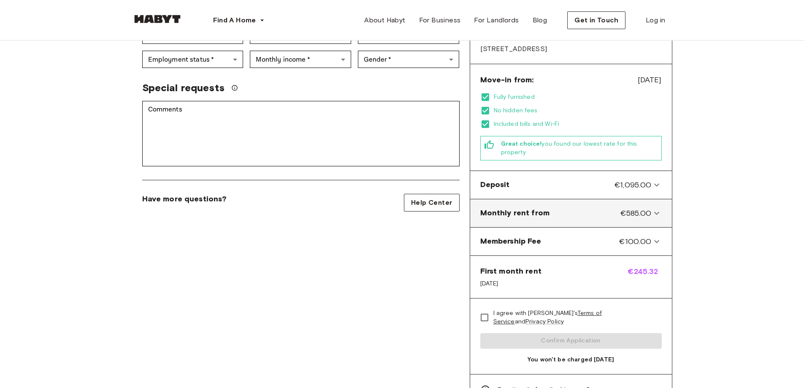
click at [661, 208] on icon at bounding box center [657, 213] width 10 height 10
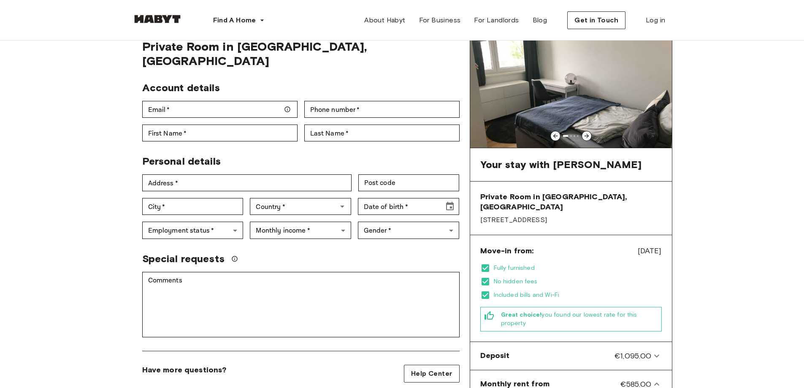
scroll to position [0, 0]
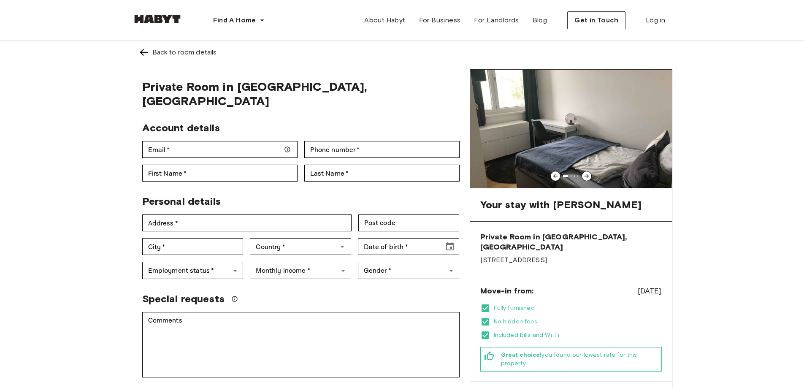
click at [139, 49] on img at bounding box center [144, 52] width 10 height 10
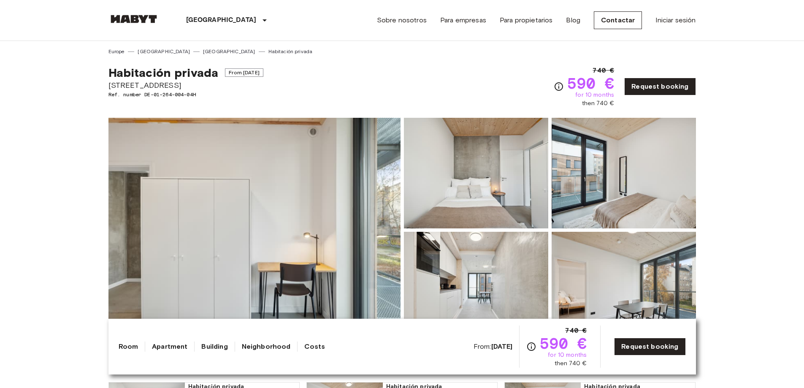
click at [323, 181] on img at bounding box center [254, 230] width 292 height 225
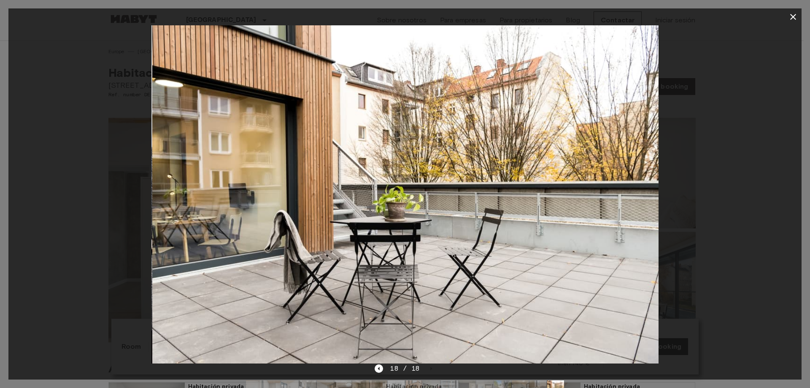
click at [731, 103] on div at bounding box center [405, 194] width 794 height 338
click at [797, 17] on icon "button" at bounding box center [794, 17] width 10 height 10
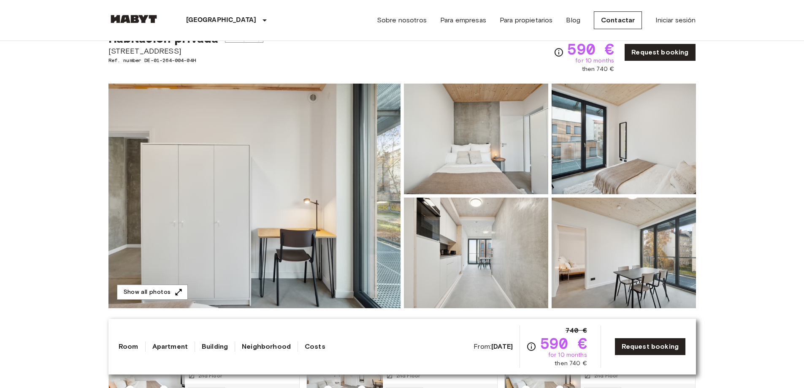
scroll to position [211, 0]
